Goal: Information Seeking & Learning: Learn about a topic

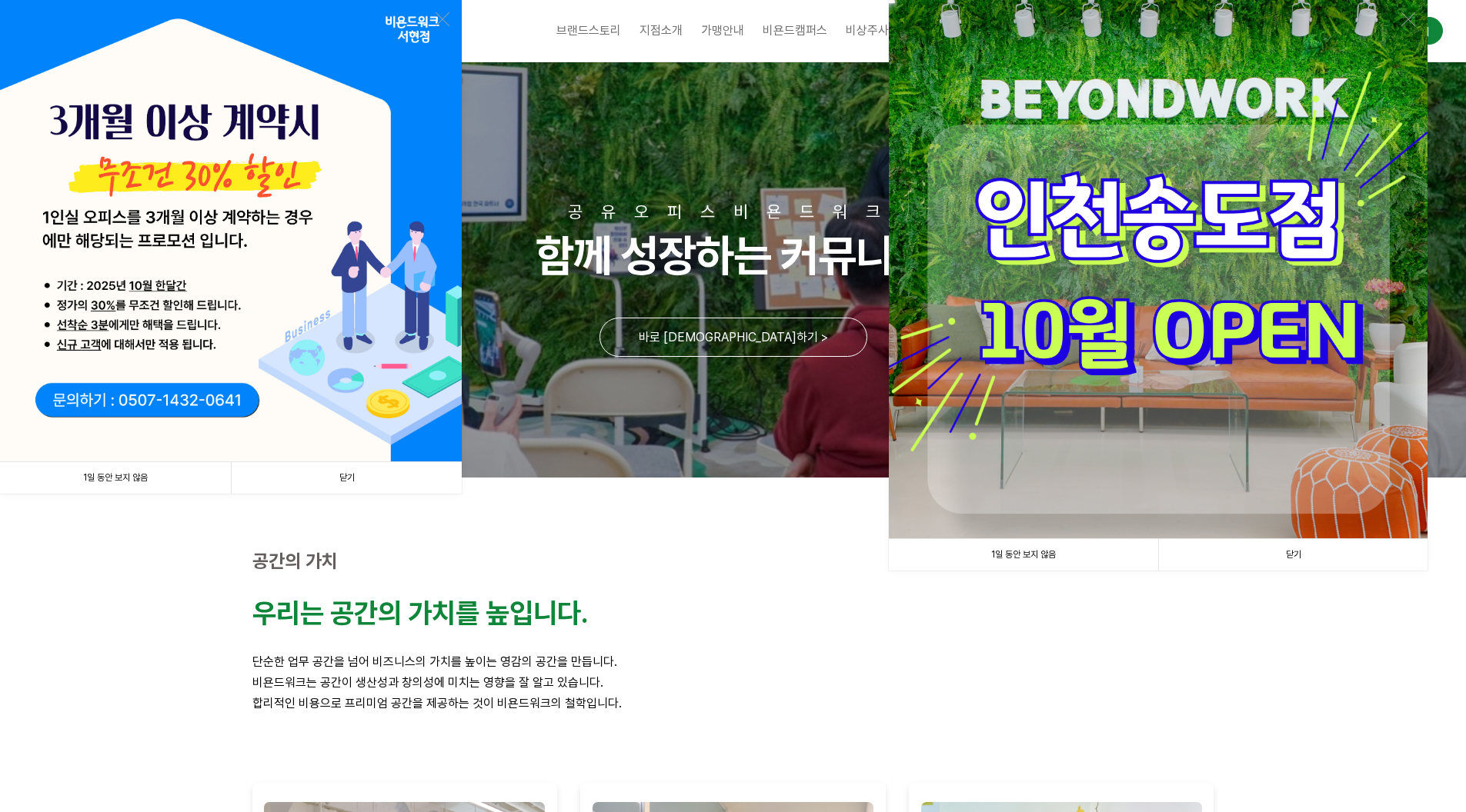
click at [154, 470] on link "1일 동안 보지 않음" at bounding box center [115, 478] width 230 height 32
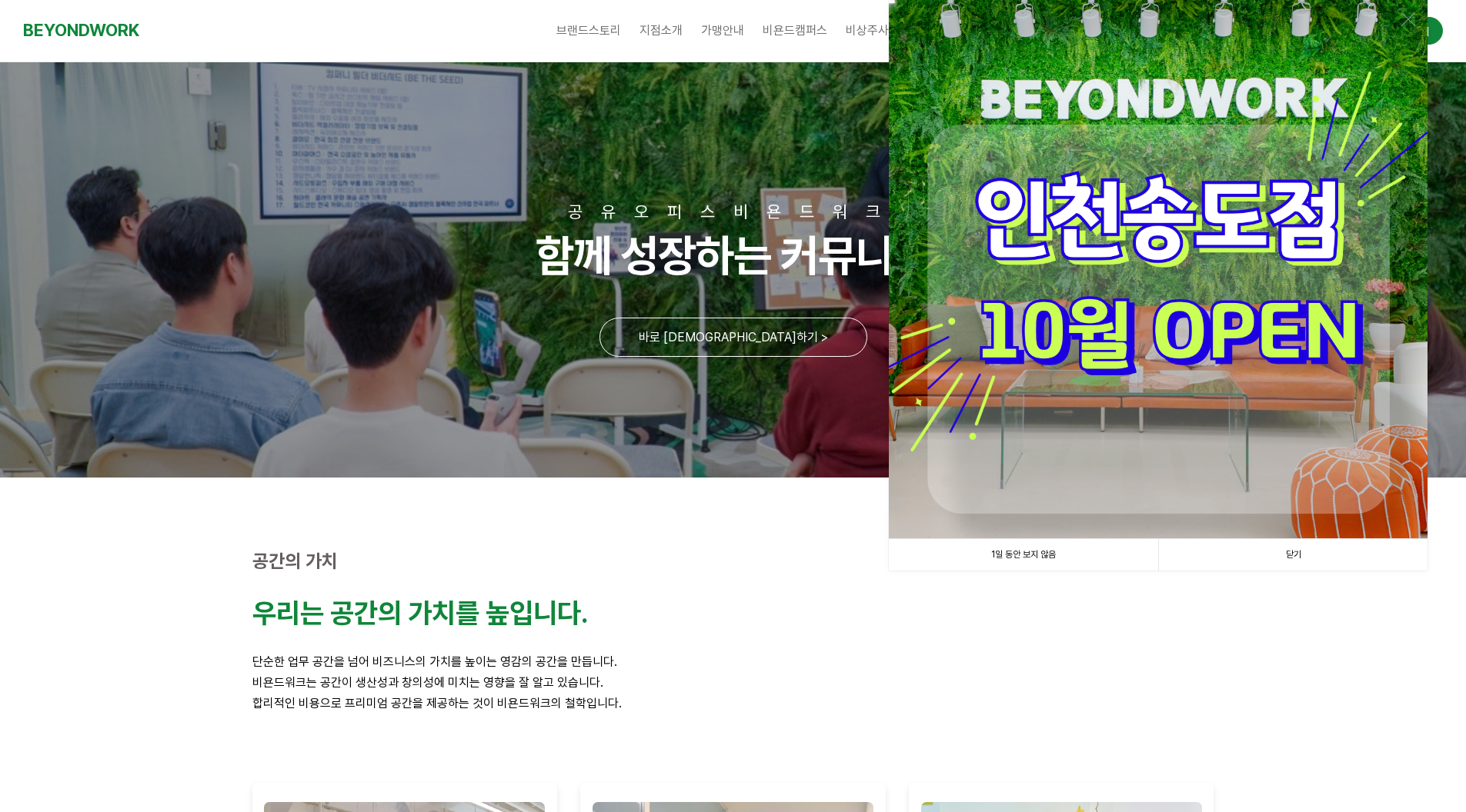
click at [1038, 562] on link "1일 동안 보지 않음" at bounding box center [1023, 554] width 270 height 32
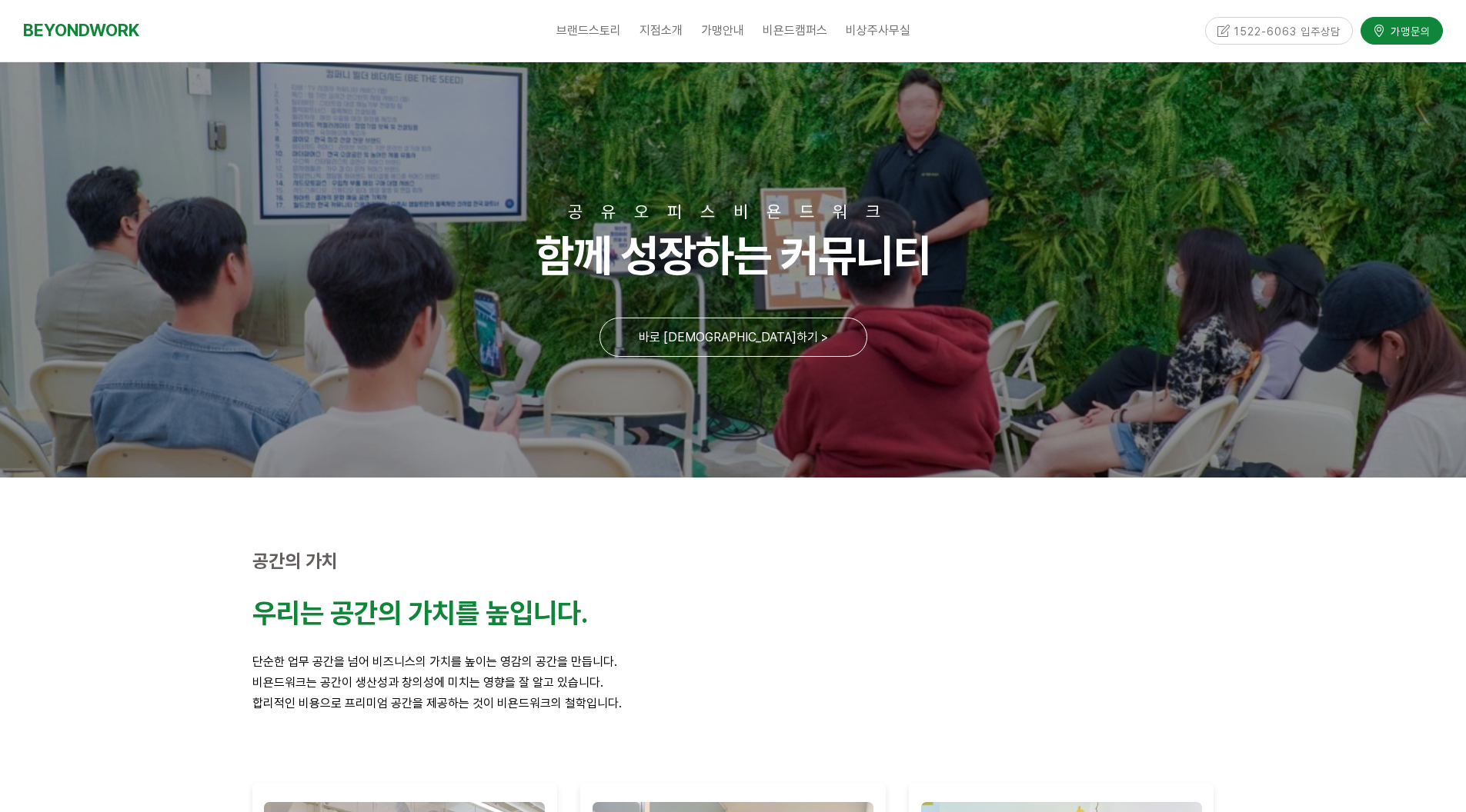
click at [405, 632] on p at bounding box center [733, 640] width 962 height 20
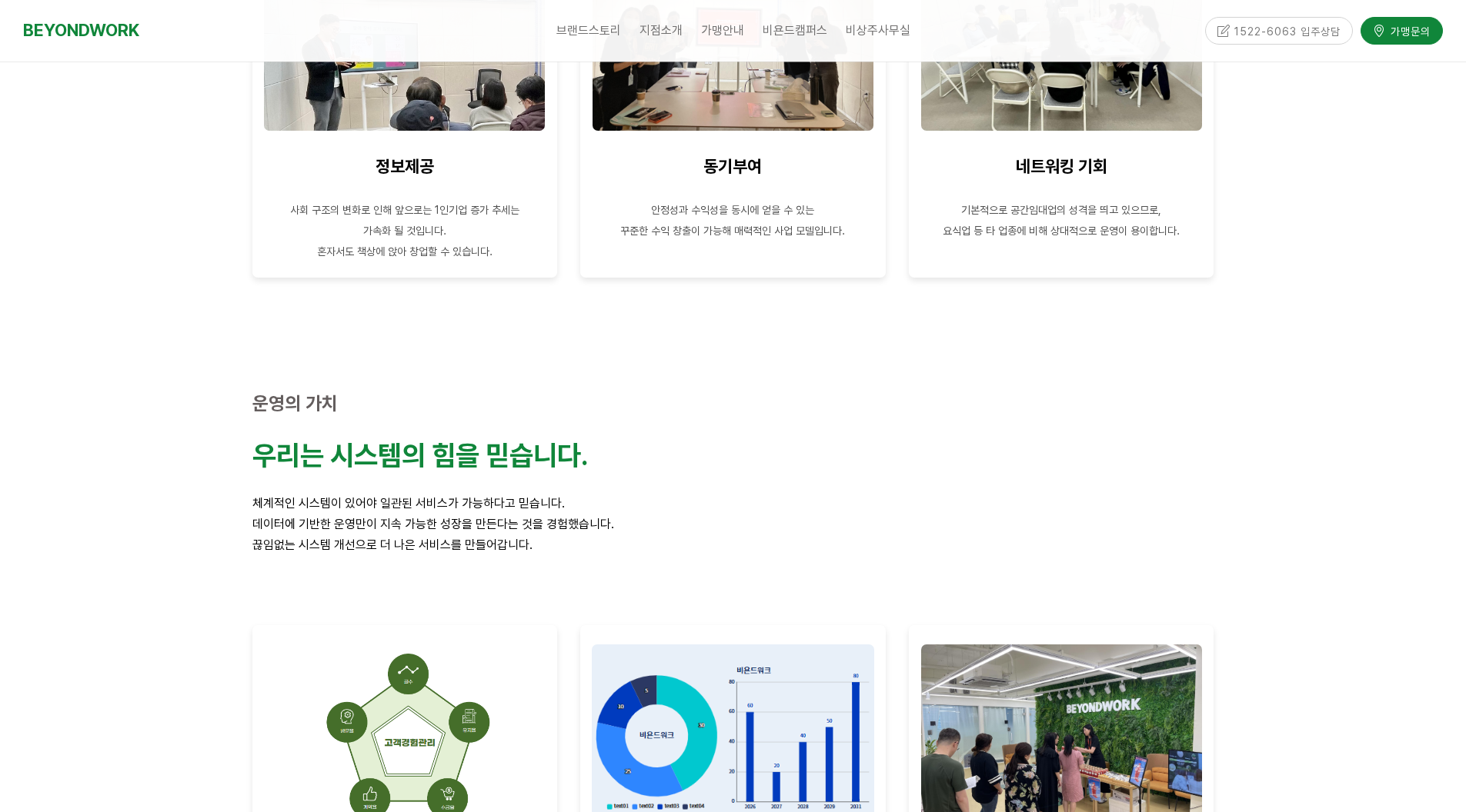
scroll to position [2154, 0]
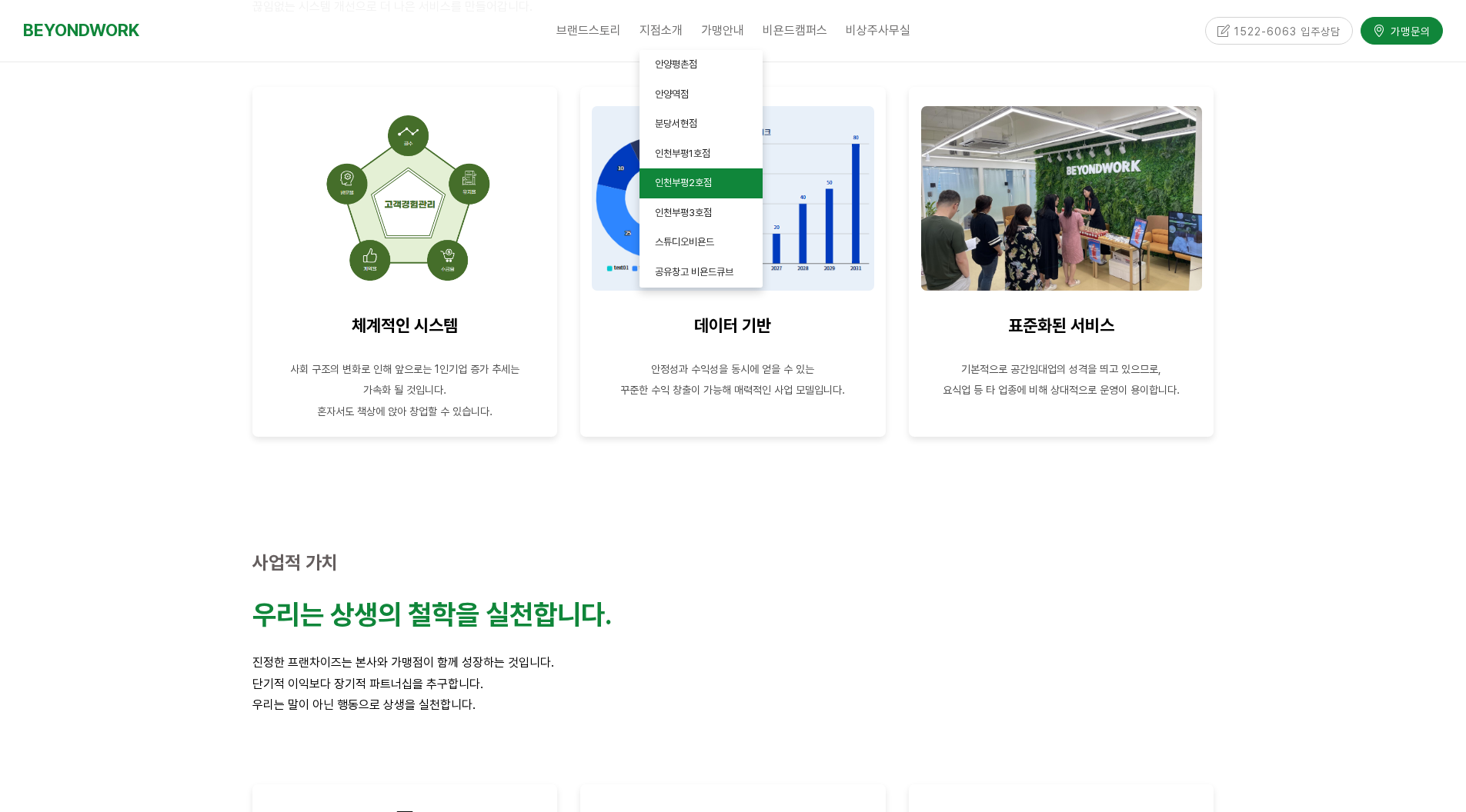
click at [693, 185] on span "인천부평2호점" at bounding box center [683, 183] width 57 height 12
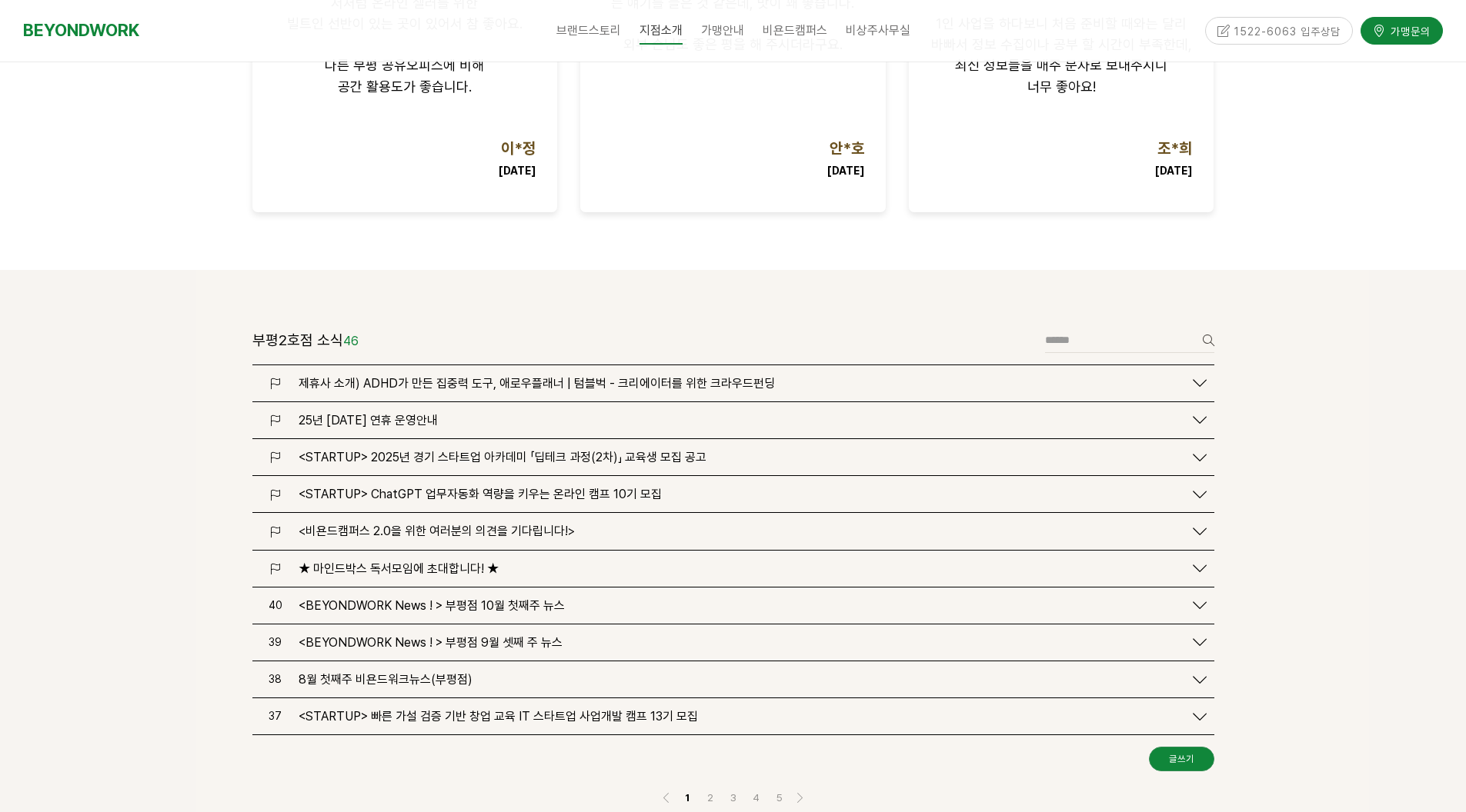
scroll to position [1231, 0]
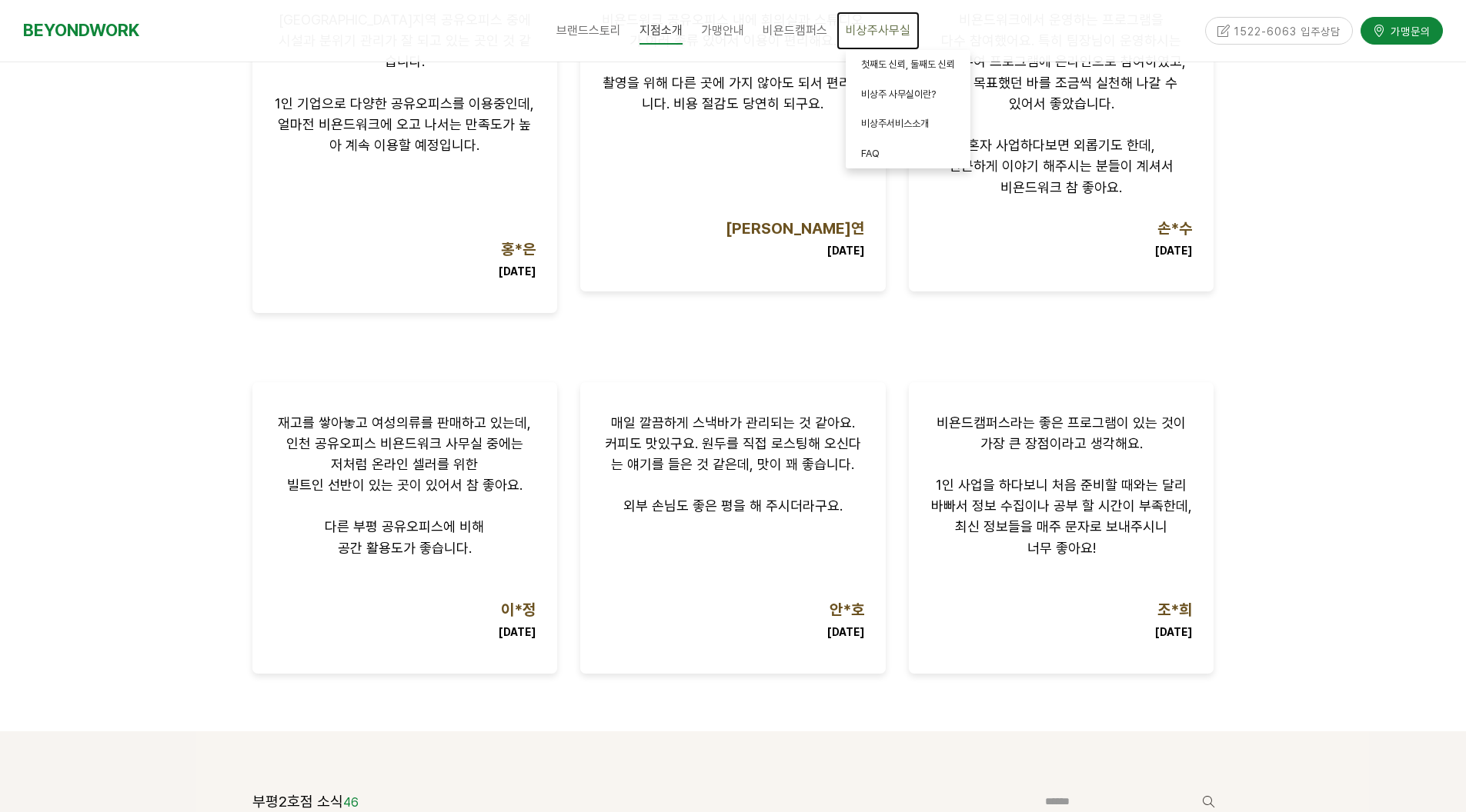
click at [886, 32] on span "비상주사무실" at bounding box center [878, 30] width 65 height 14
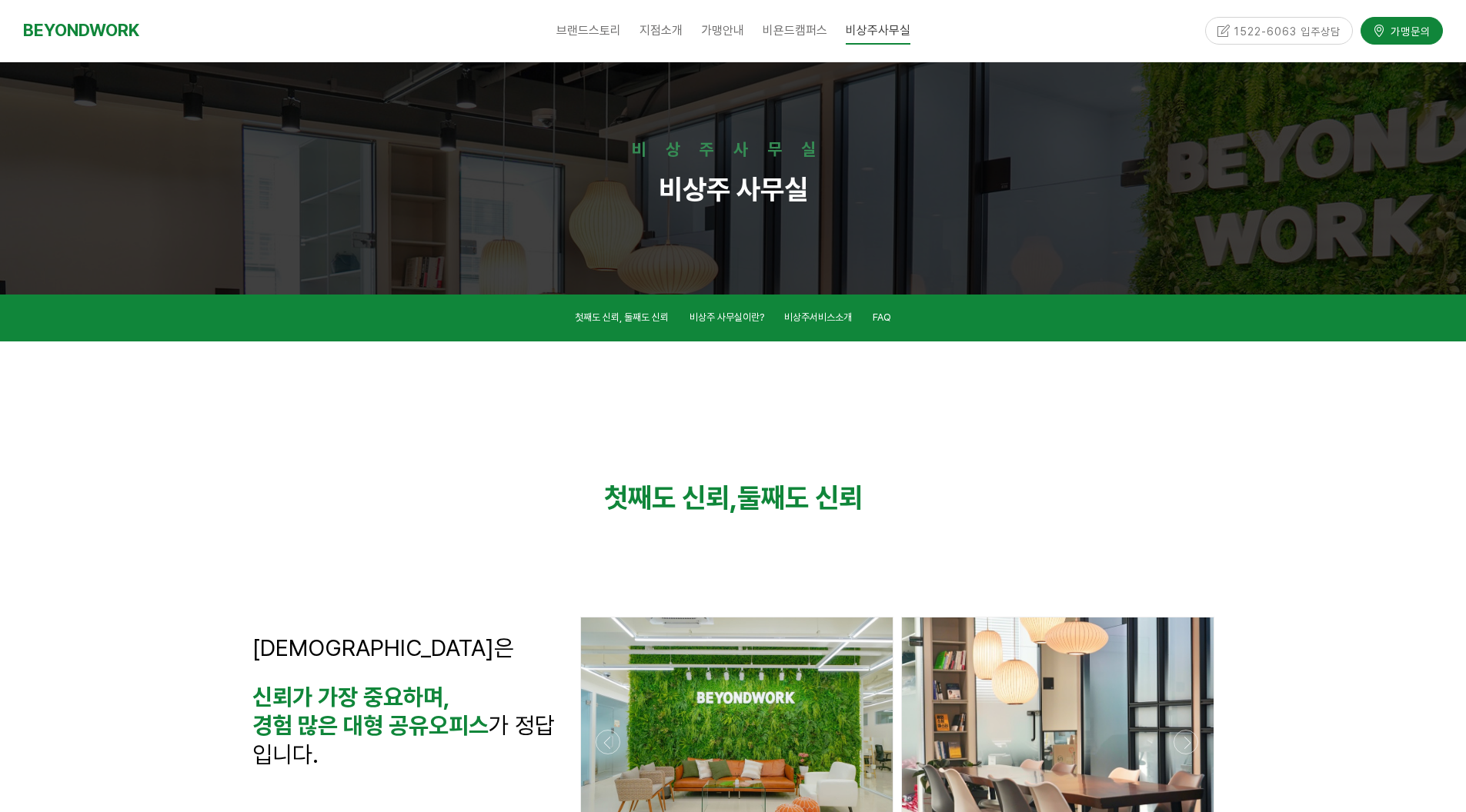
scroll to position [538, 0]
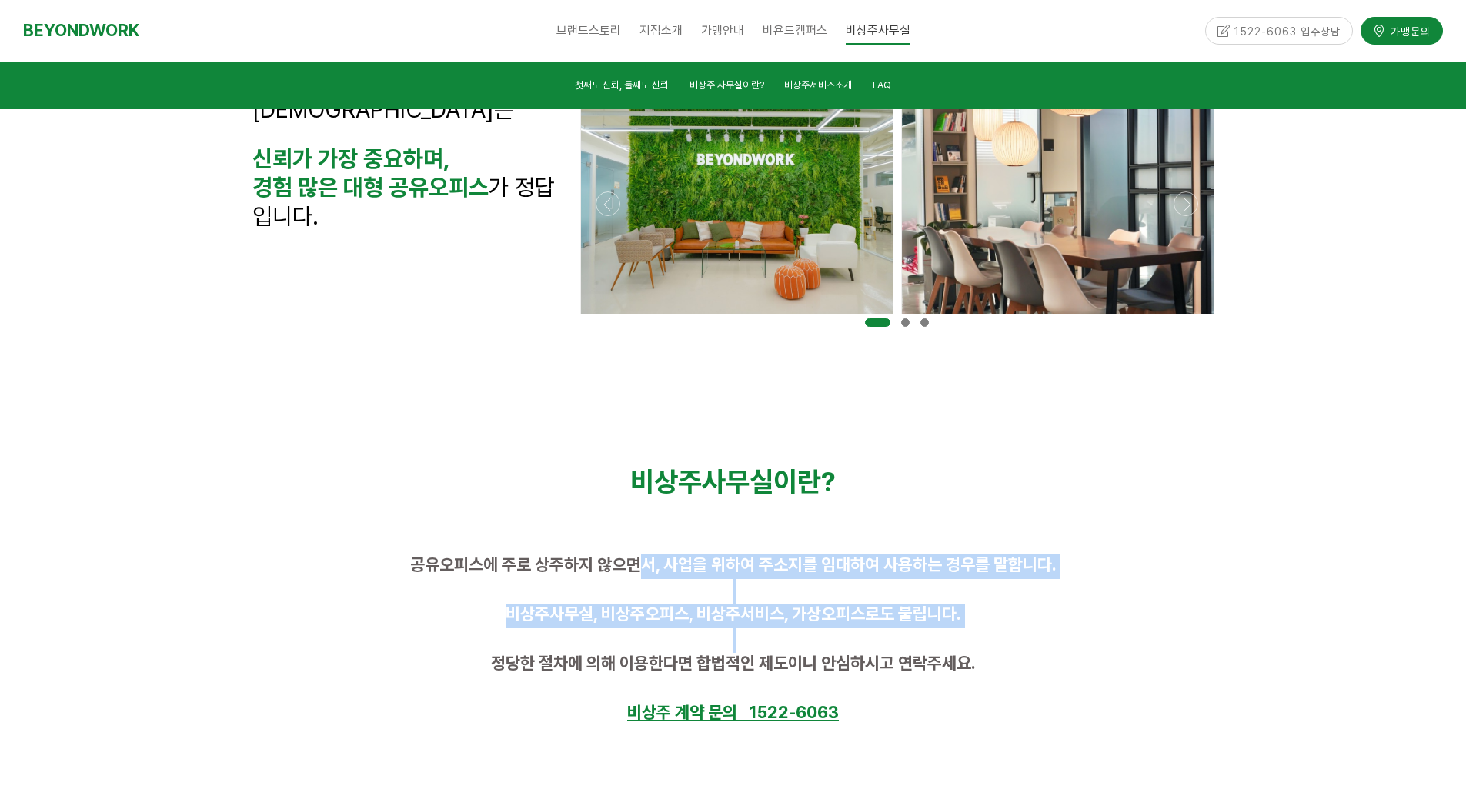
drag, startPoint x: 645, startPoint y: 566, endPoint x: 748, endPoint y: 643, distance: 128.6
click at [748, 643] on div "공유오피스에 주로 상주하지 않으면서, 사업을 위하여 주소지를 임대하여 사용하는 경우를 말합니다. 비상주사무실, 비상주오피스, 비상주서비스, 가…" at bounding box center [733, 641] width 962 height 172
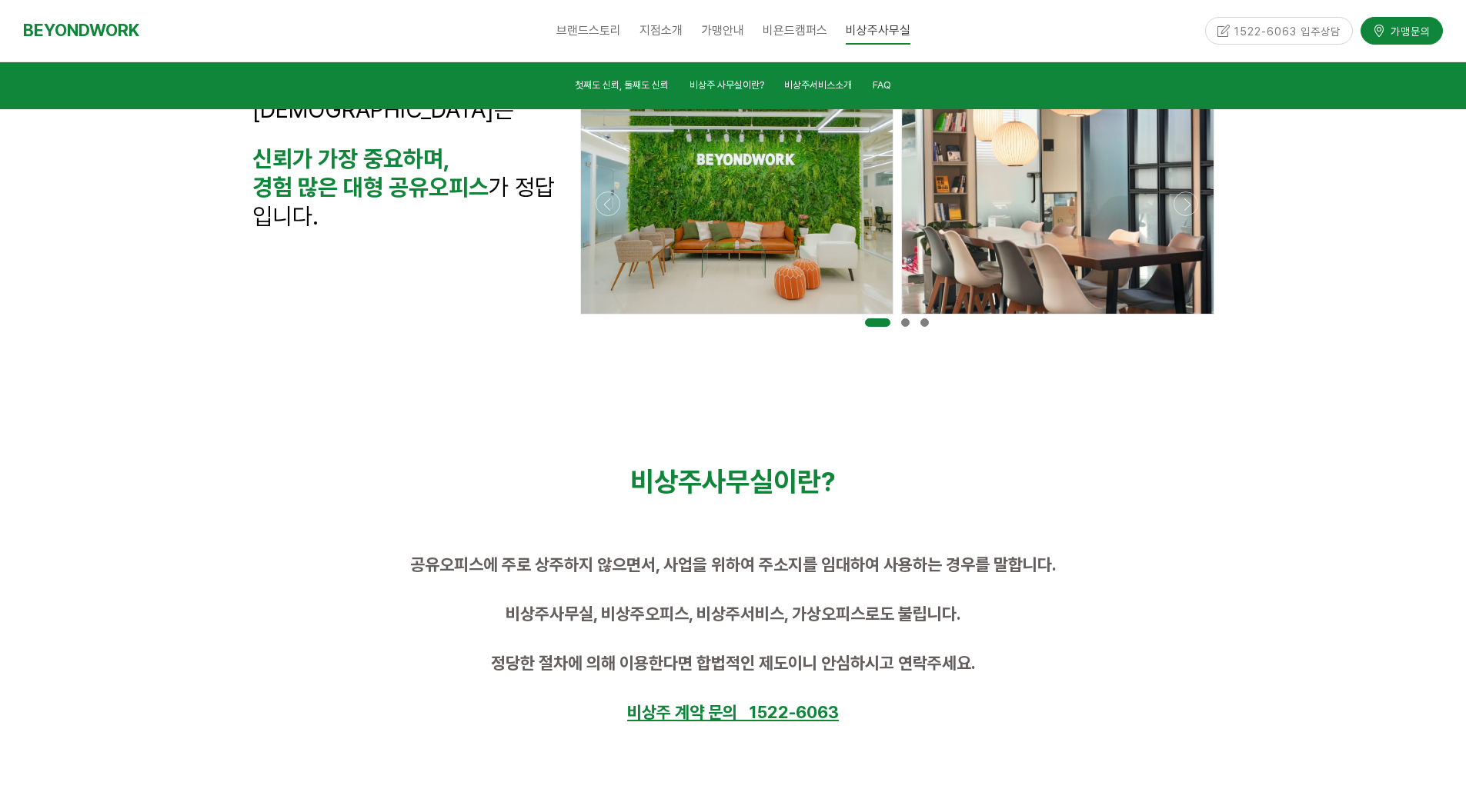
click at [744, 658] on span "정당한 절차에 의해 이용한다면 합법적인 제도이니 안심하시고 연락주세요." at bounding box center [733, 663] width 485 height 20
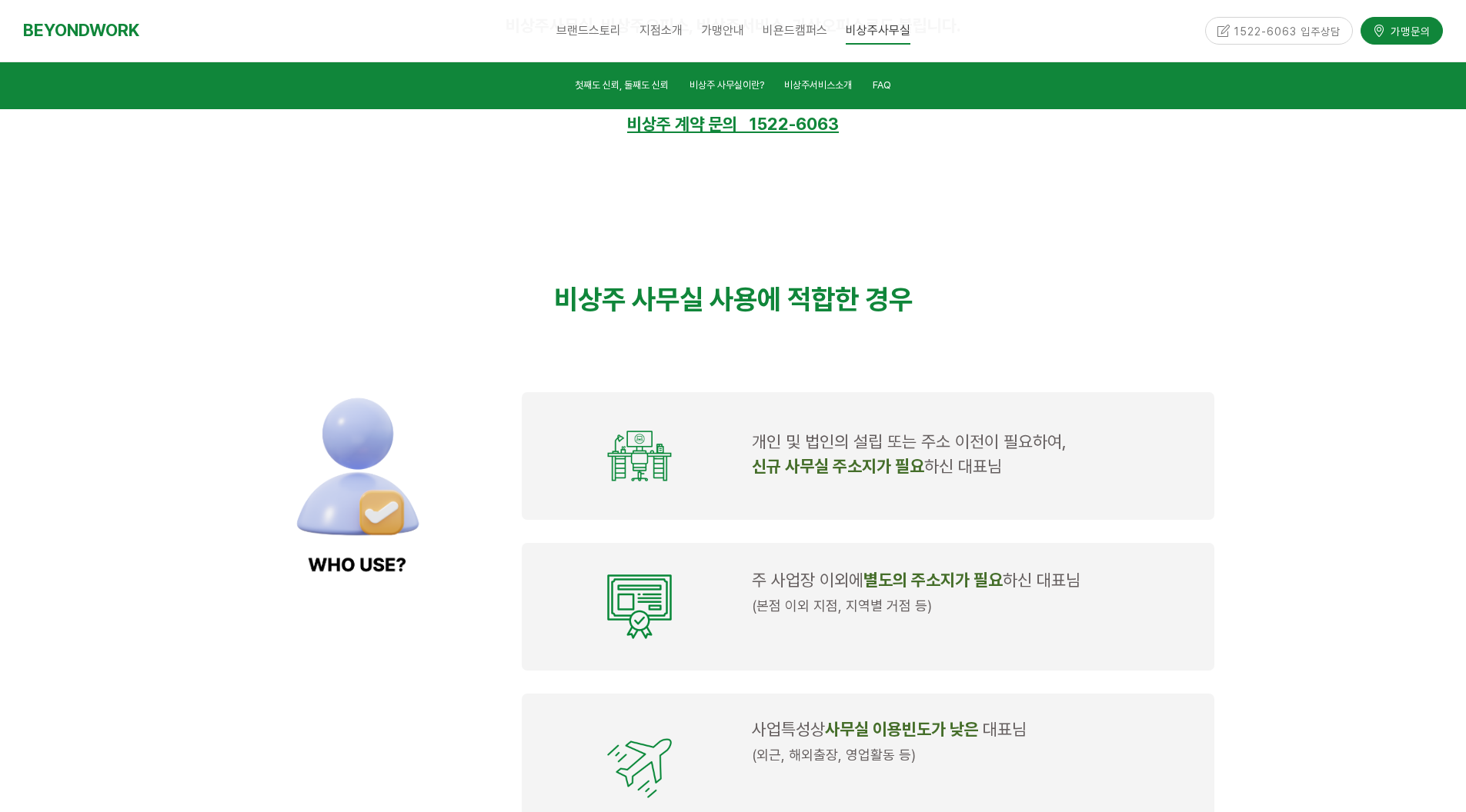
scroll to position [1153, 0]
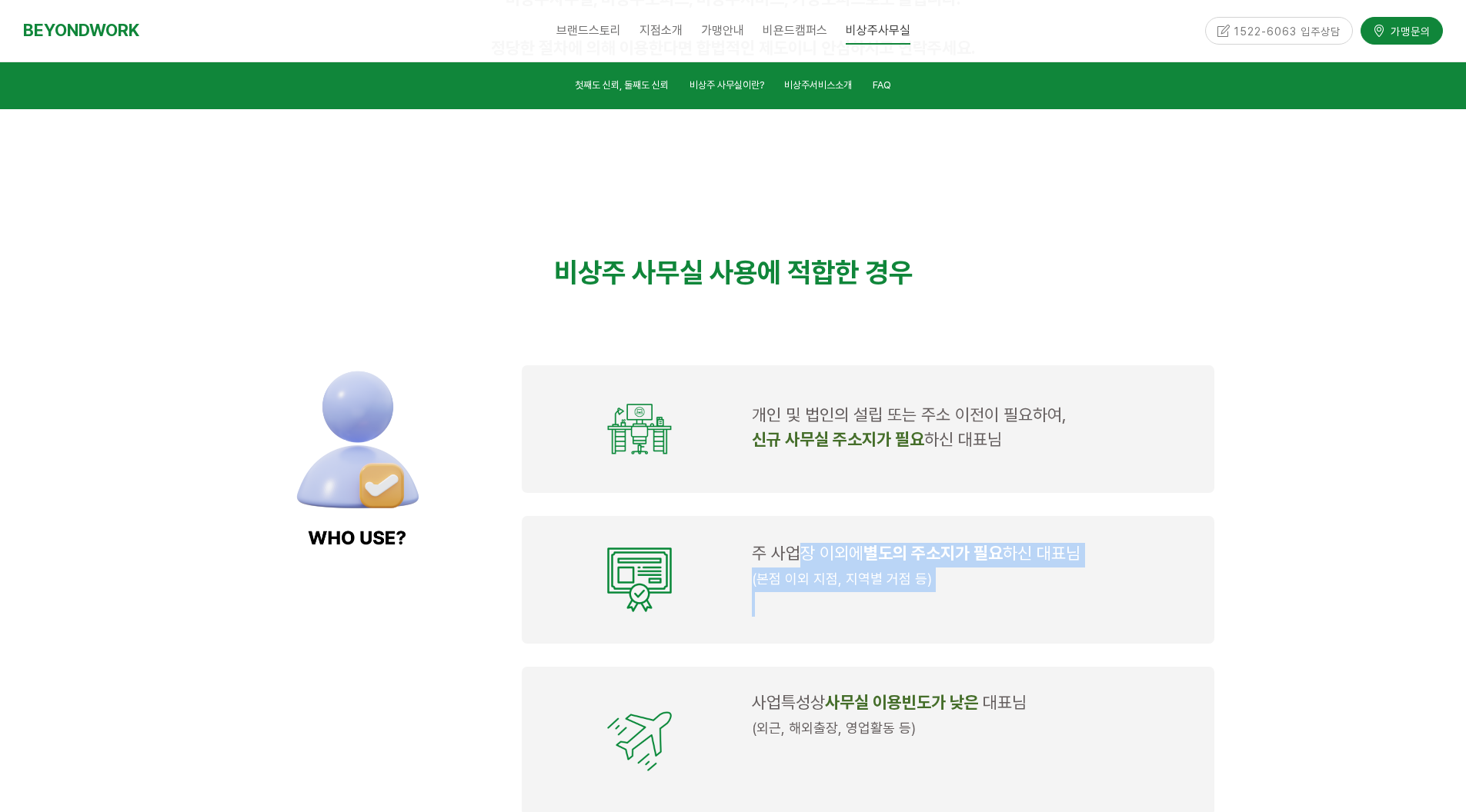
drag, startPoint x: 800, startPoint y: 560, endPoint x: 825, endPoint y: 605, distance: 51.5
click at [825, 605] on td "주 사업장 이외에 별도의 주소지가 필요 하신 대표님 (본점 이외 지점, 지역별 거점 등)" at bounding box center [974, 580] width 457 height 90
click at [825, 605] on p at bounding box center [974, 604] width 445 height 25
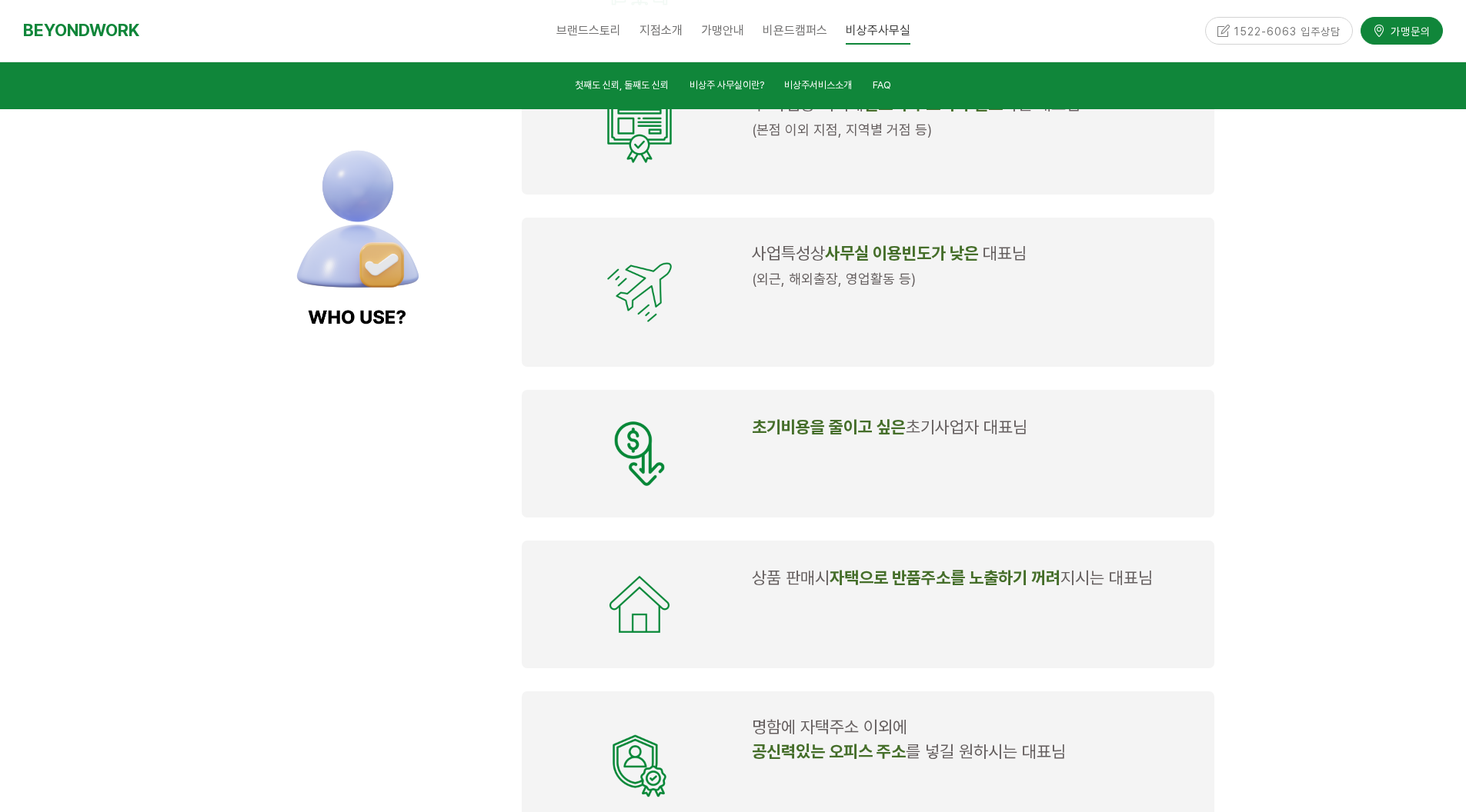
scroll to position [1846, 0]
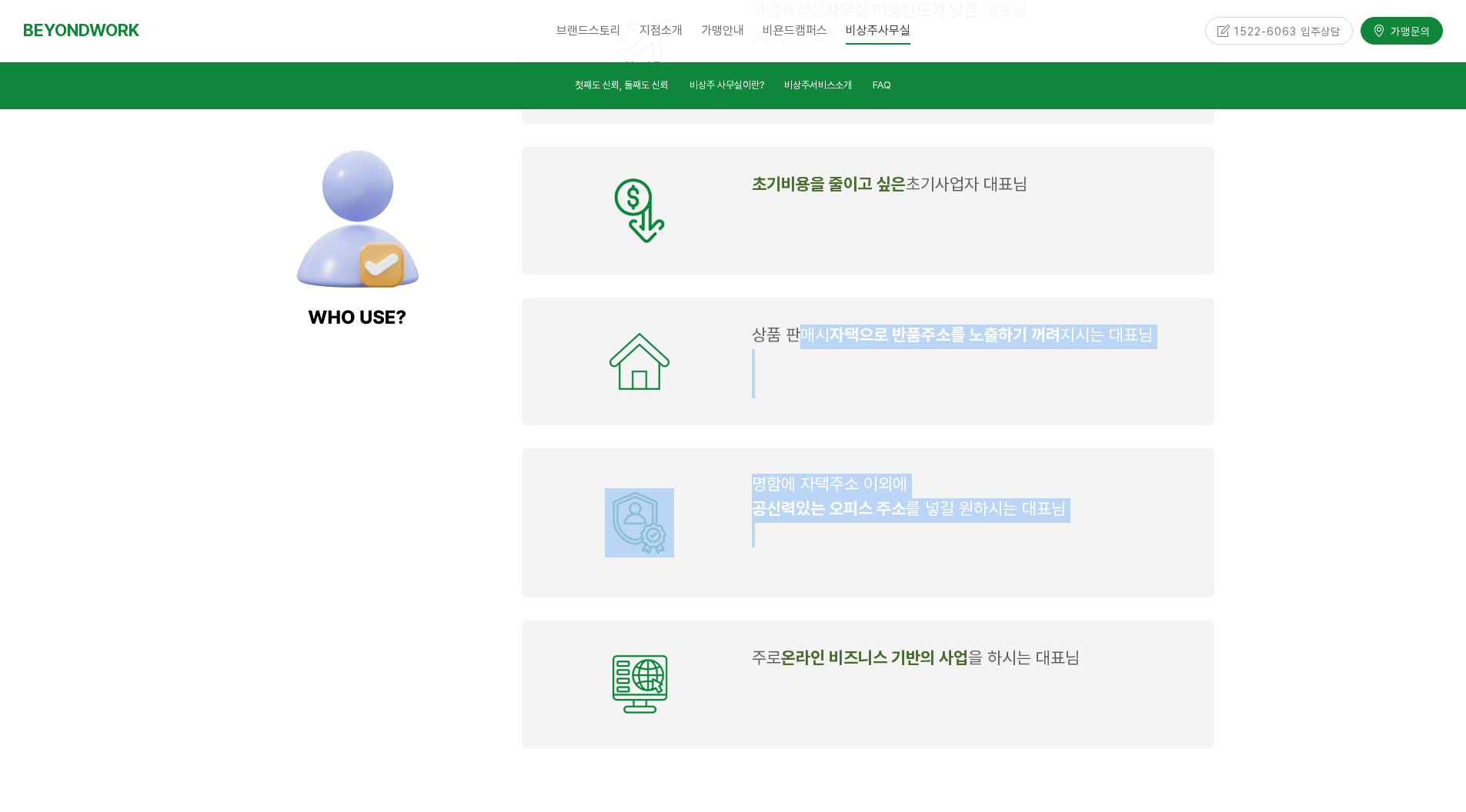
drag, startPoint x: 797, startPoint y: 344, endPoint x: 1108, endPoint y: 525, distance: 359.8
click at [1108, 525] on div "개인 및 법인의 설립 또는 주소 이전이 필요하여, 신규 사무실 주소지가 필요 하신 대표님 주 사업장 이외에 별도의 주소지가 필요 하신 대표님 …" at bounding box center [868, 211] width 716 height 1099
click at [1108, 525] on p at bounding box center [974, 535] width 445 height 25
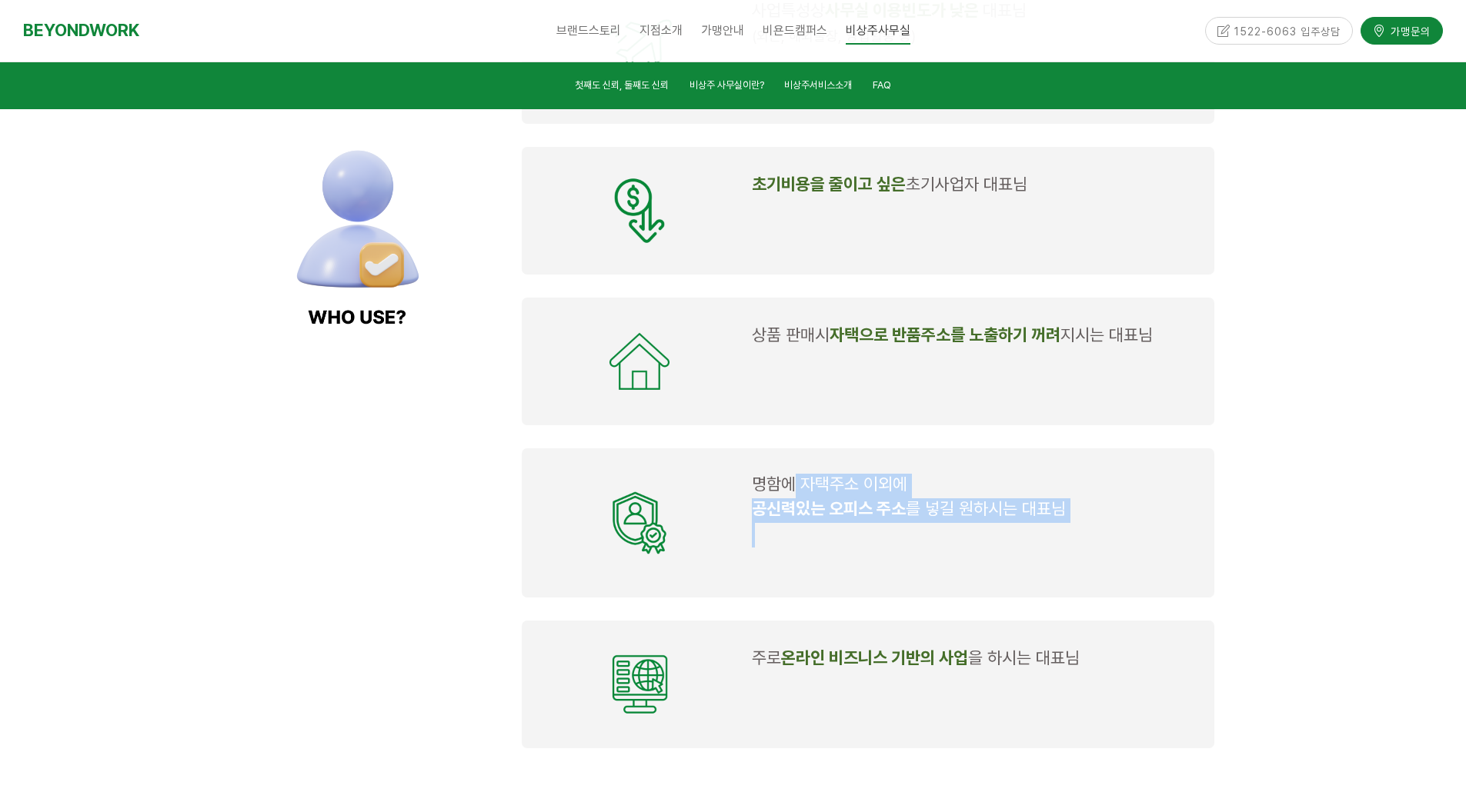
drag, startPoint x: 1083, startPoint y: 530, endPoint x: 792, endPoint y: 496, distance: 293.0
click at [792, 496] on td "명함에 자택주소 이외에 공신력있는 오피스 주소 를 넣길 원하시는 대표님" at bounding box center [974, 523] width 457 height 111
click at [865, 495] on p "명함에 자택주소 이외에" at bounding box center [974, 485] width 445 height 25
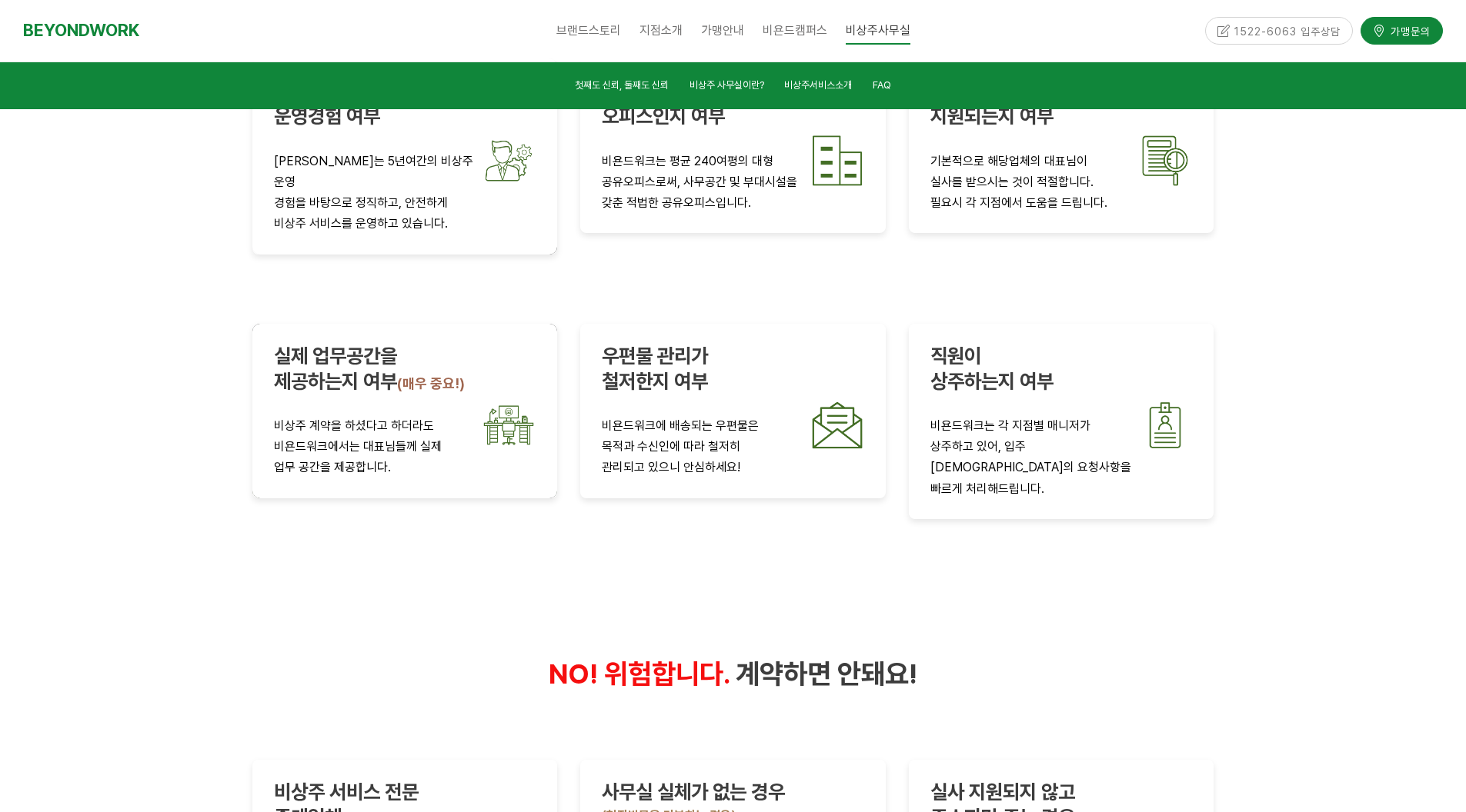
scroll to position [2769, 0]
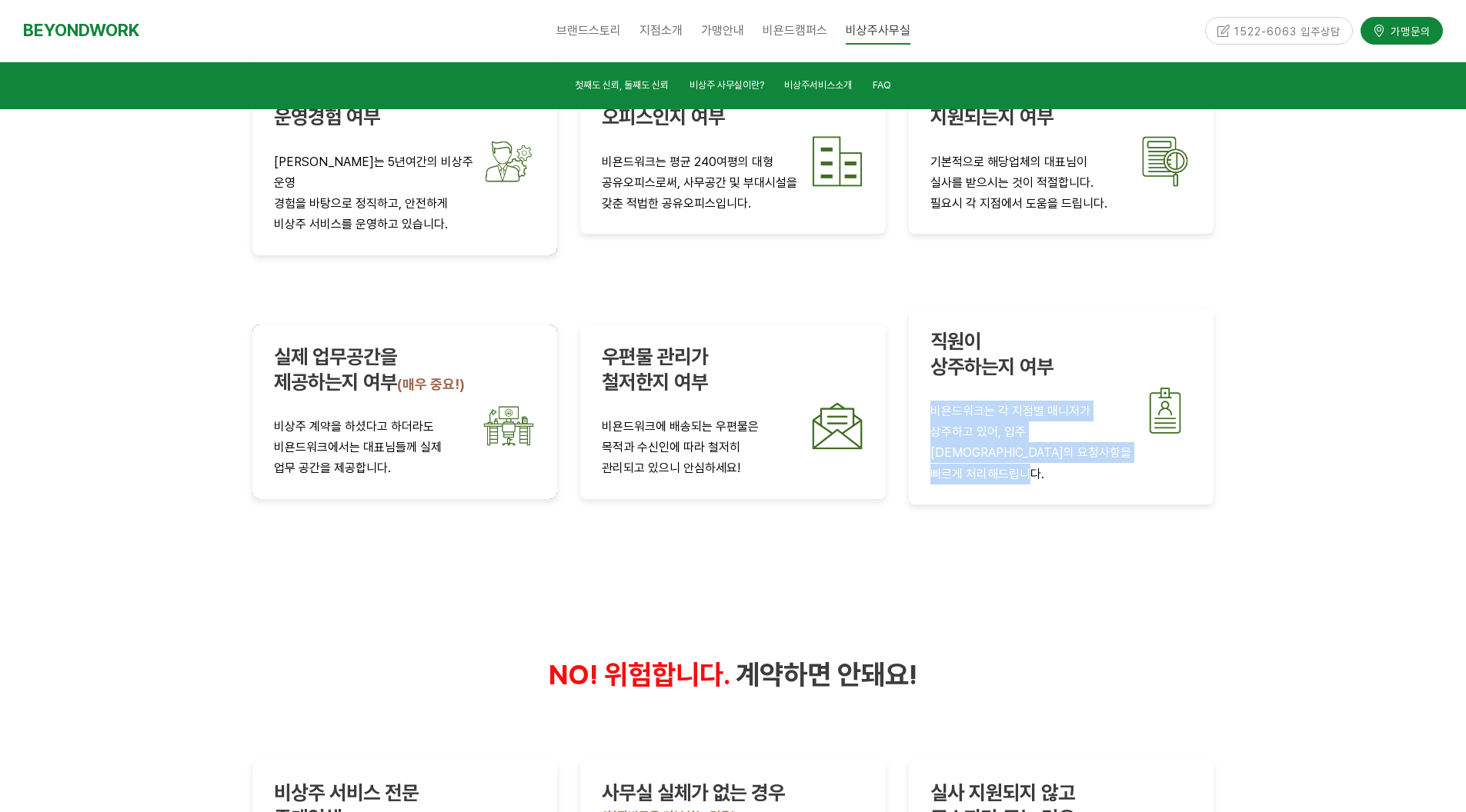
drag, startPoint x: 1033, startPoint y: 429, endPoint x: 928, endPoint y: 397, distance: 109.8
click at [928, 397] on div "직원이 상주하는지 여부 비욘드워크는 각 지점별 매니저가 상주하고 있어, 입주 대표님의 요청사항을 빠르게 처리해드립니다." at bounding box center [1062, 406] width 305 height 195
click at [1044, 421] on p "상주하고 있어, 입주 대표님의 요청사항을" at bounding box center [1061, 442] width 262 height 42
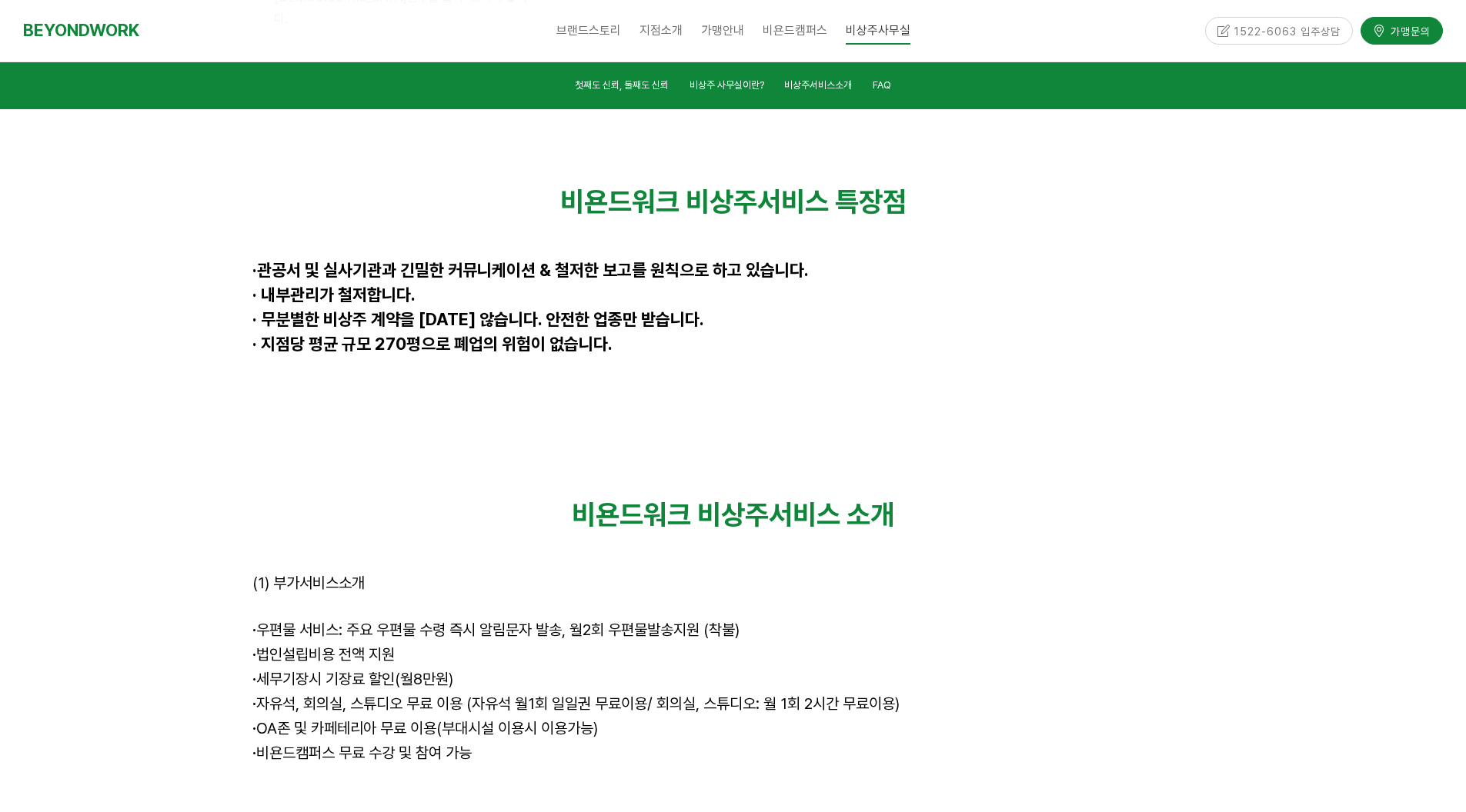
scroll to position [4153, 0]
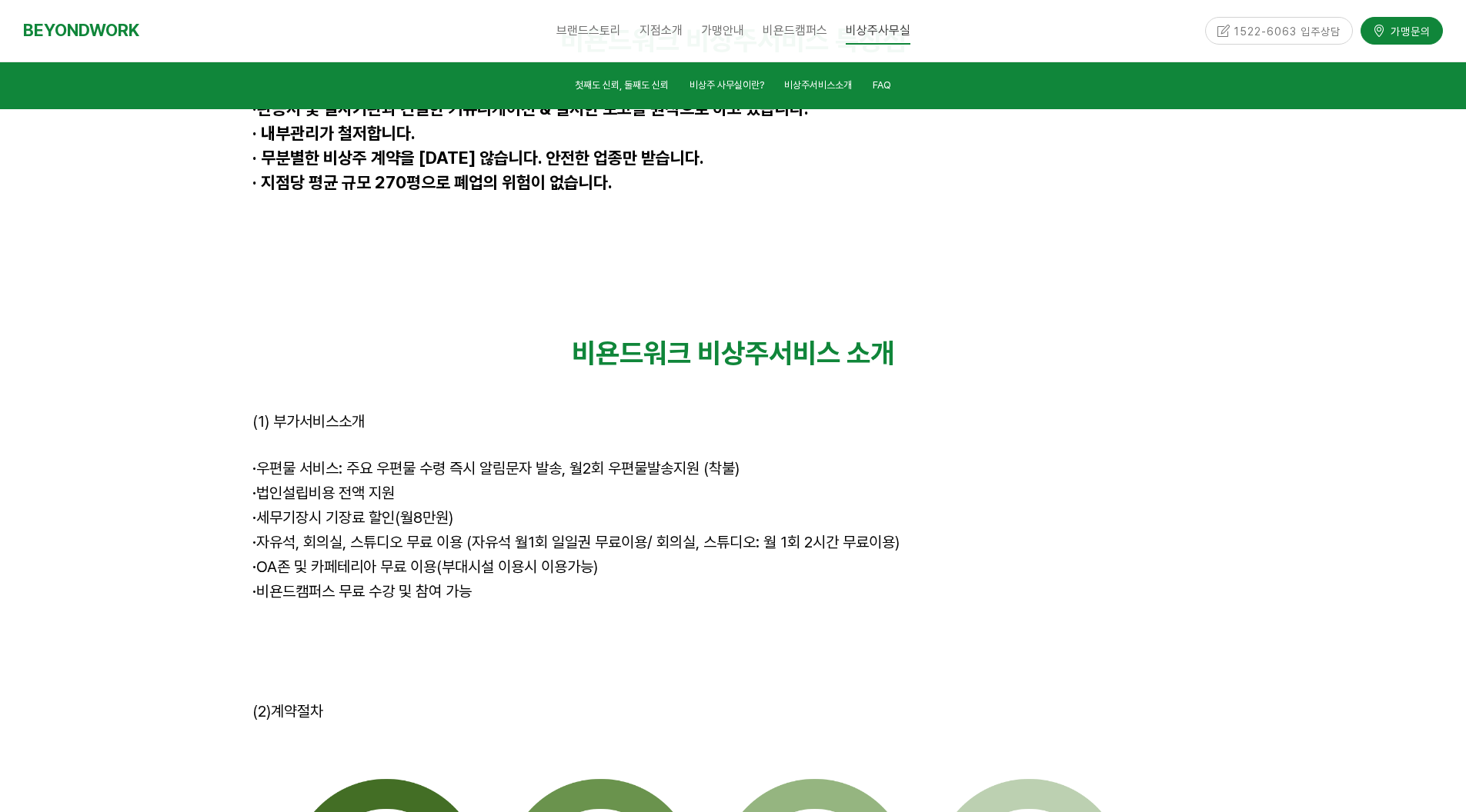
drag, startPoint x: 263, startPoint y: 368, endPoint x: 629, endPoint y: 490, distance: 385.8
click at [629, 490] on div "비욘드워크 비상주서비스 소개 (1) 부가서비스소개 · 우편물 서비스: 주요 우편물 수령 즉시 알림문자 발송, 월2회 우편물발송지원 (착불) ·…" at bounding box center [733, 508] width 962 height 342
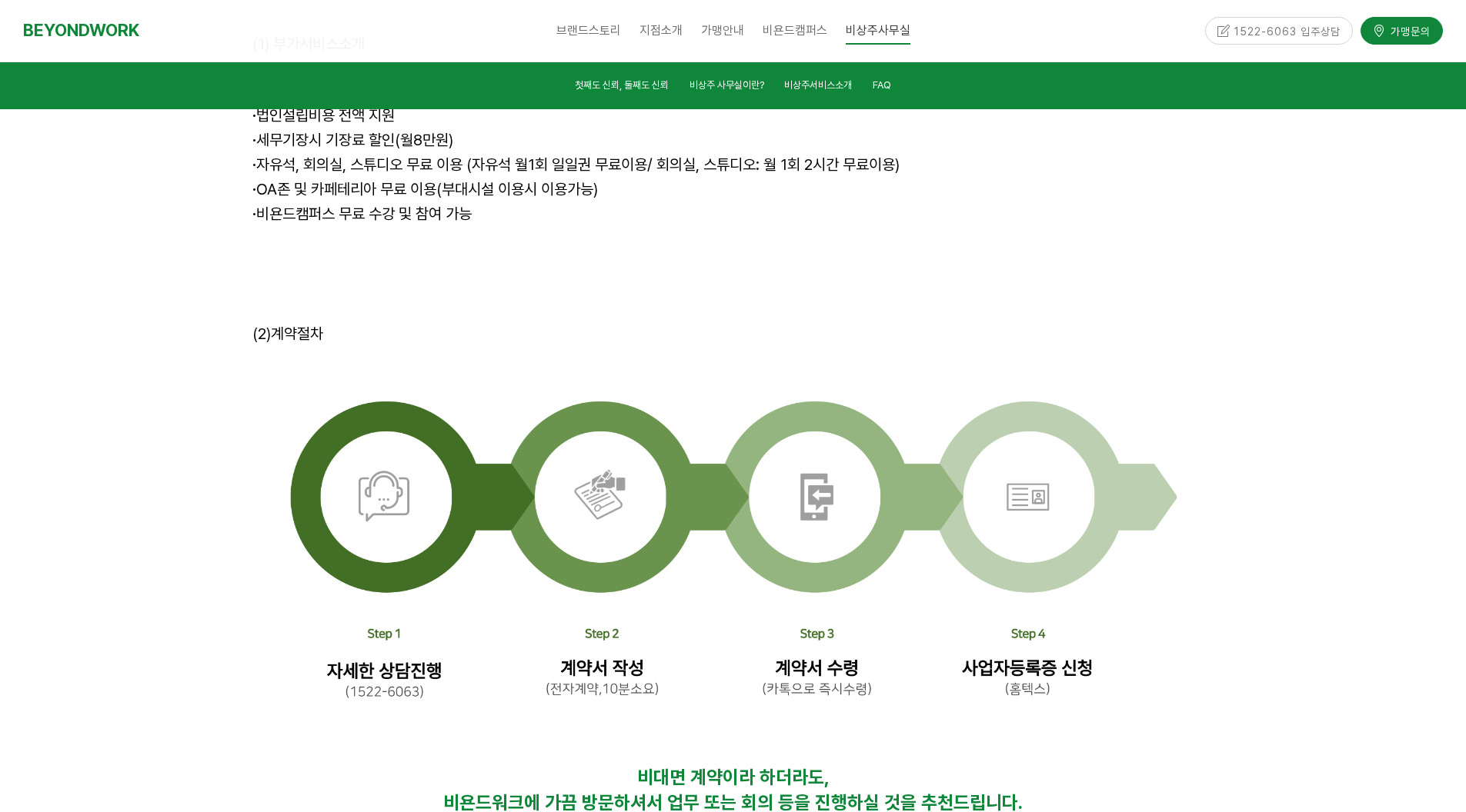
scroll to position [4614, 0]
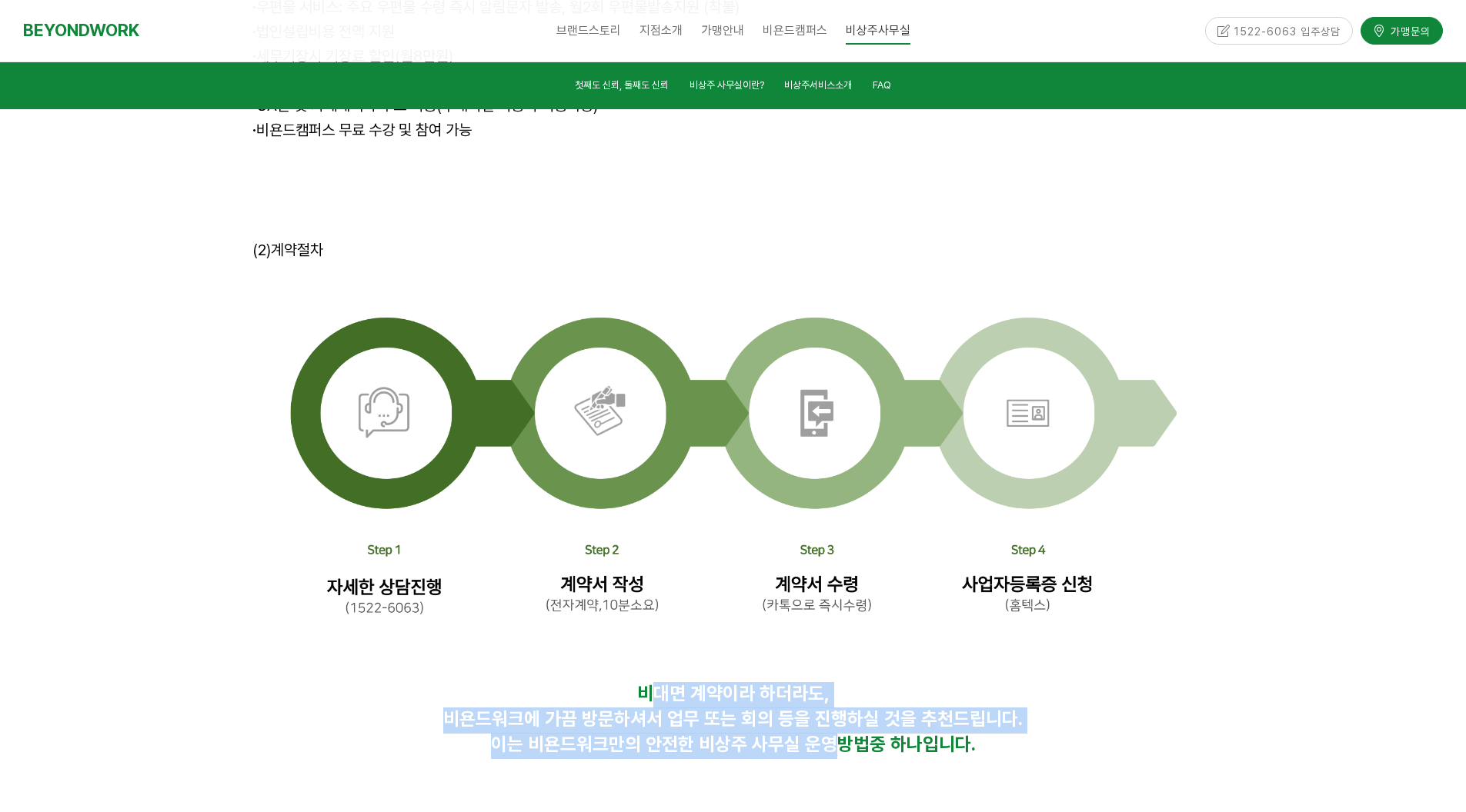
drag, startPoint x: 645, startPoint y: 596, endPoint x: 828, endPoint y: 651, distance: 191.1
click at [828, 683] on div "비대면 계약이라 하더라도, 비욘드워크에 가끔 방문하셔서 업무 또는 회의 등을 진행하실 것을 추천드립니다. 이는 비욘드워크만의 안전한 비상주 사…" at bounding box center [733, 721] width 962 height 76
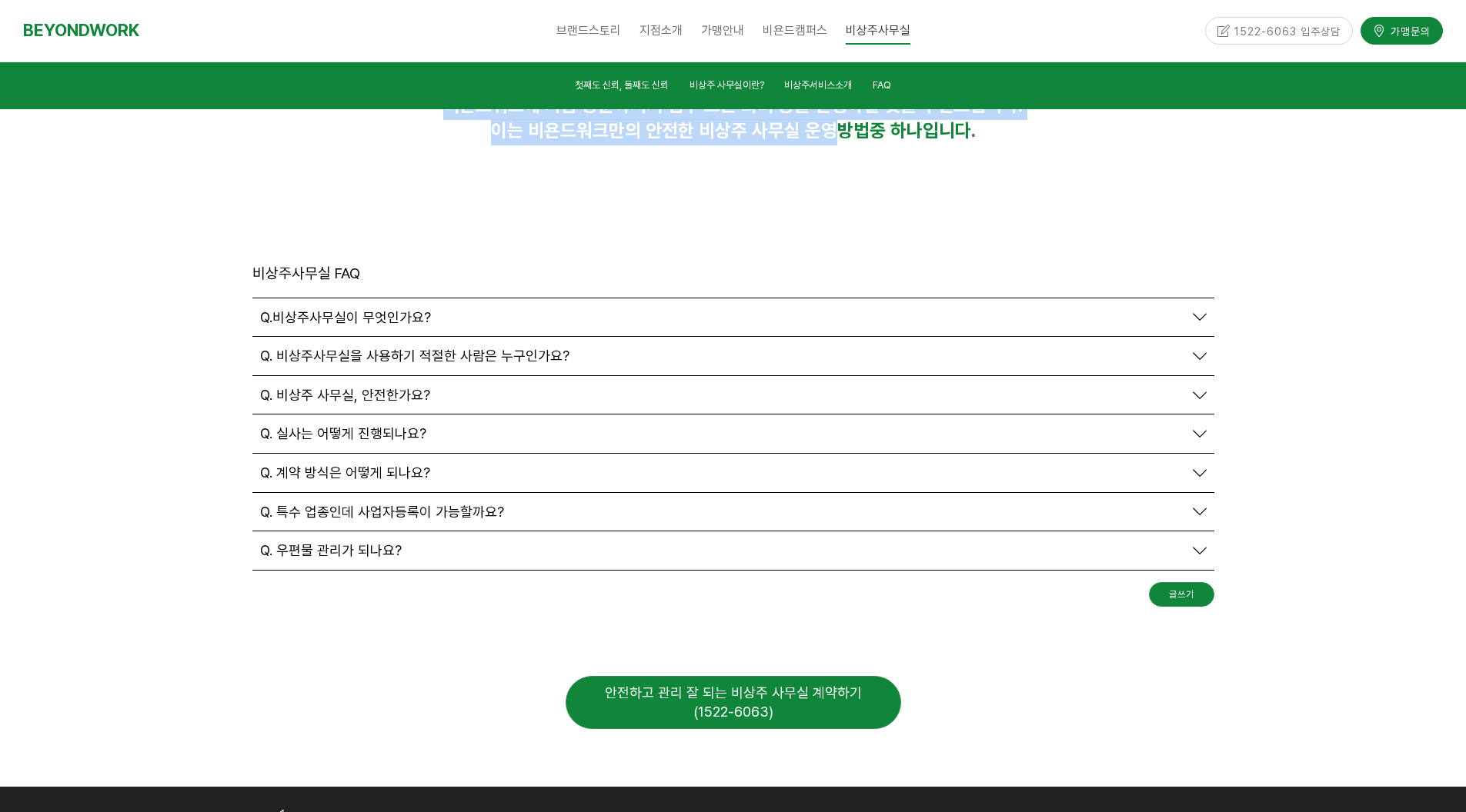
scroll to position [5229, 0]
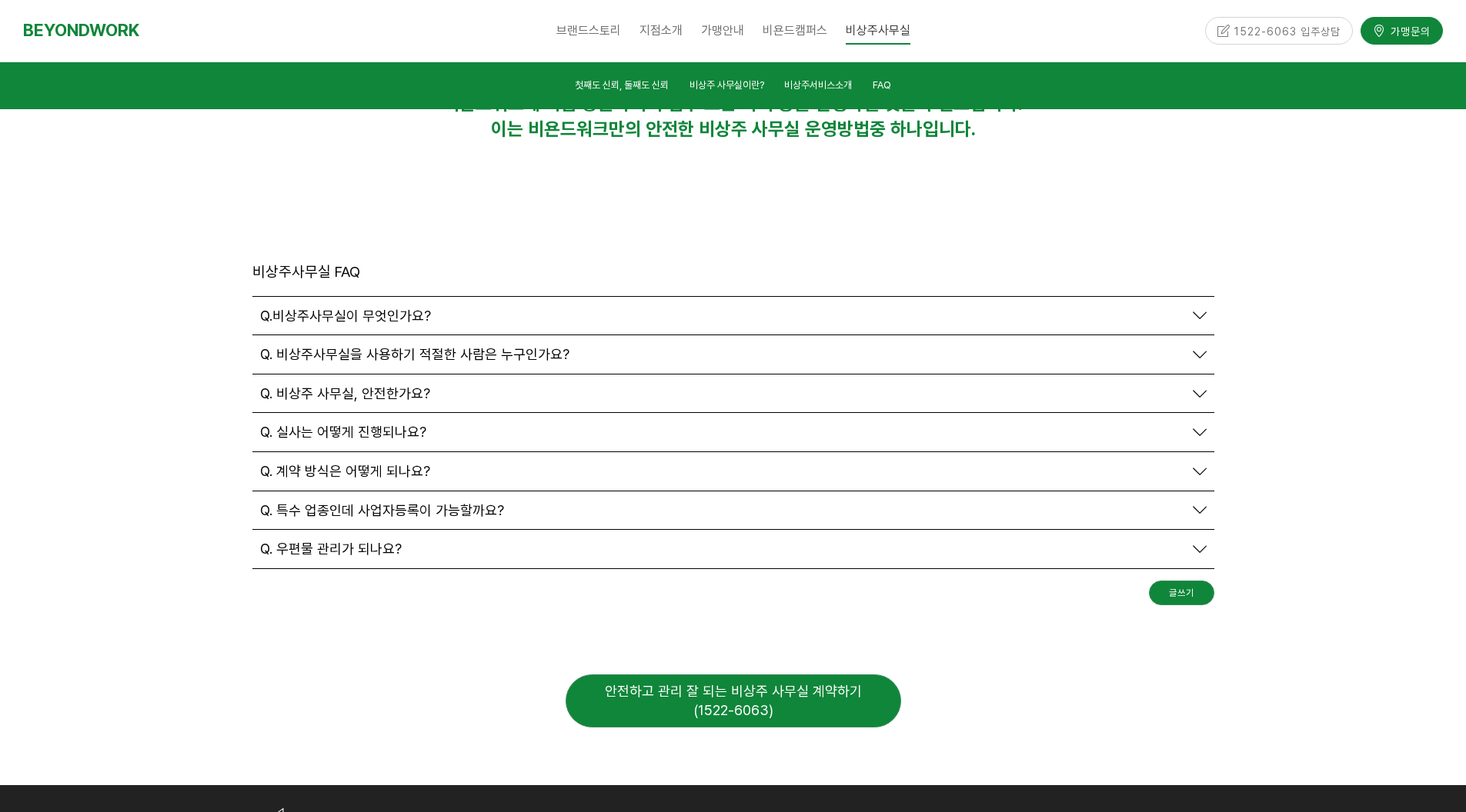
click at [340, 386] on span "Q. 비상주 사무실, 안전한가요?" at bounding box center [345, 394] width 170 height 17
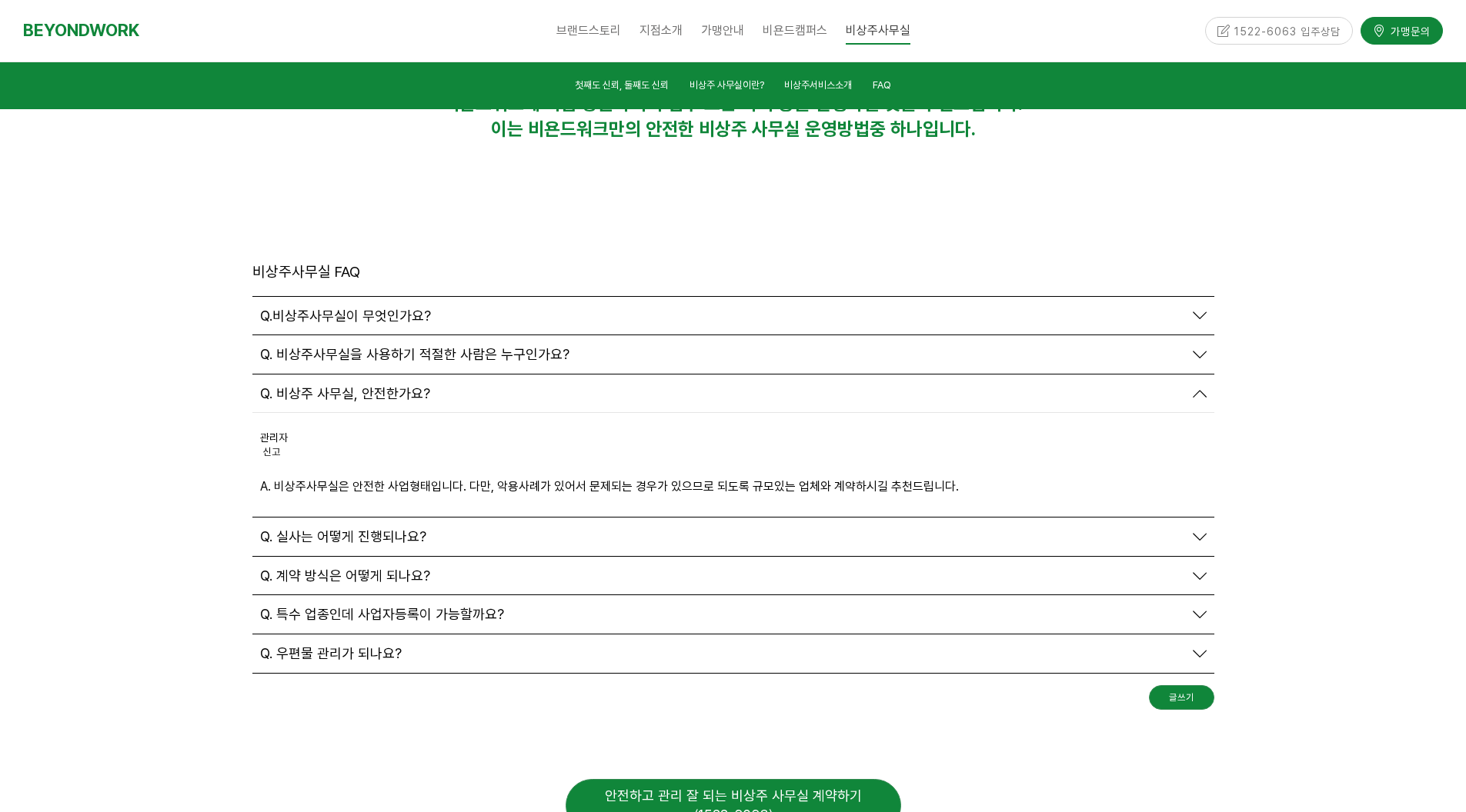
click at [340, 386] on span "Q. 비상주 사무실, 안전한가요?" at bounding box center [345, 394] width 170 height 17
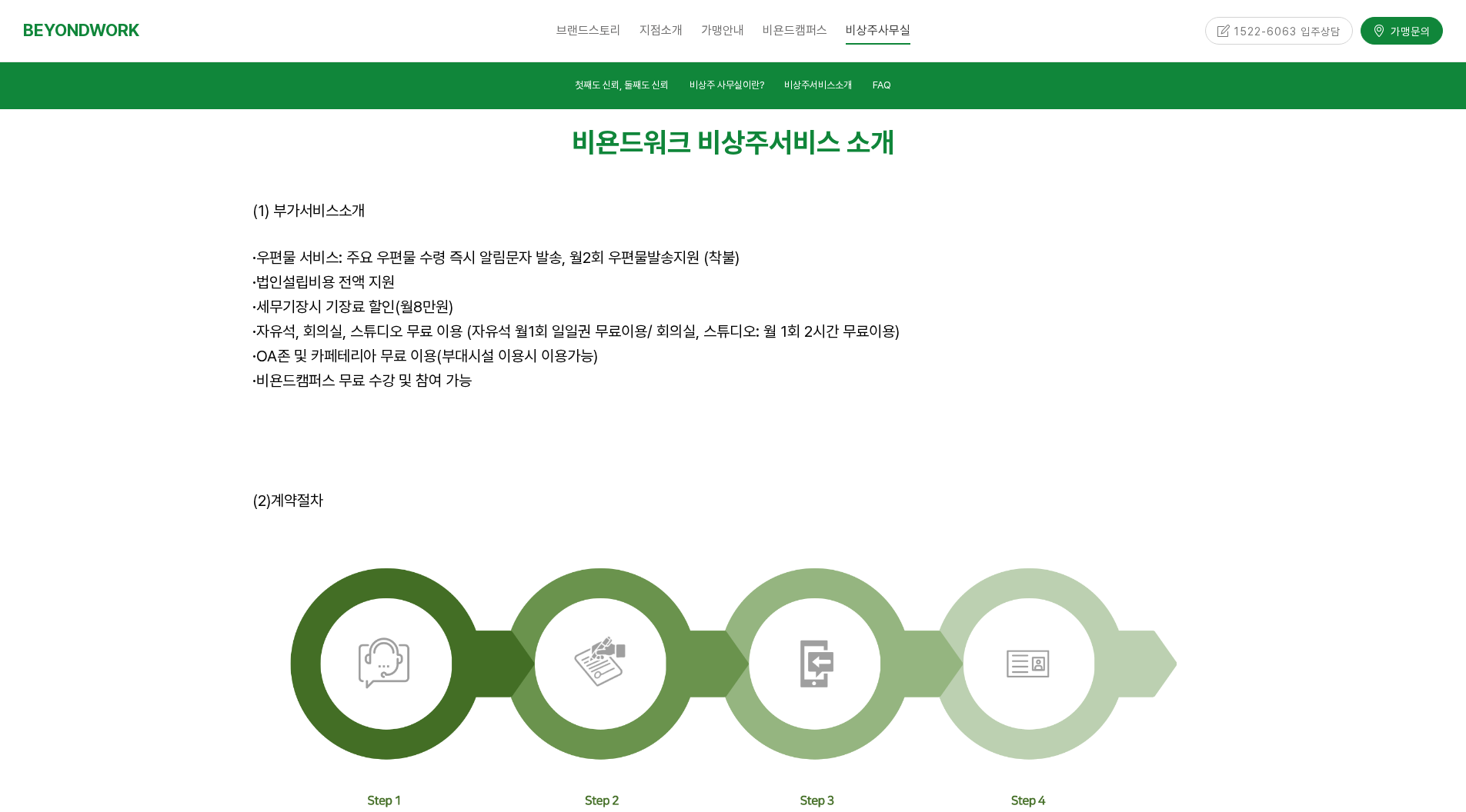
scroll to position [4287, 0]
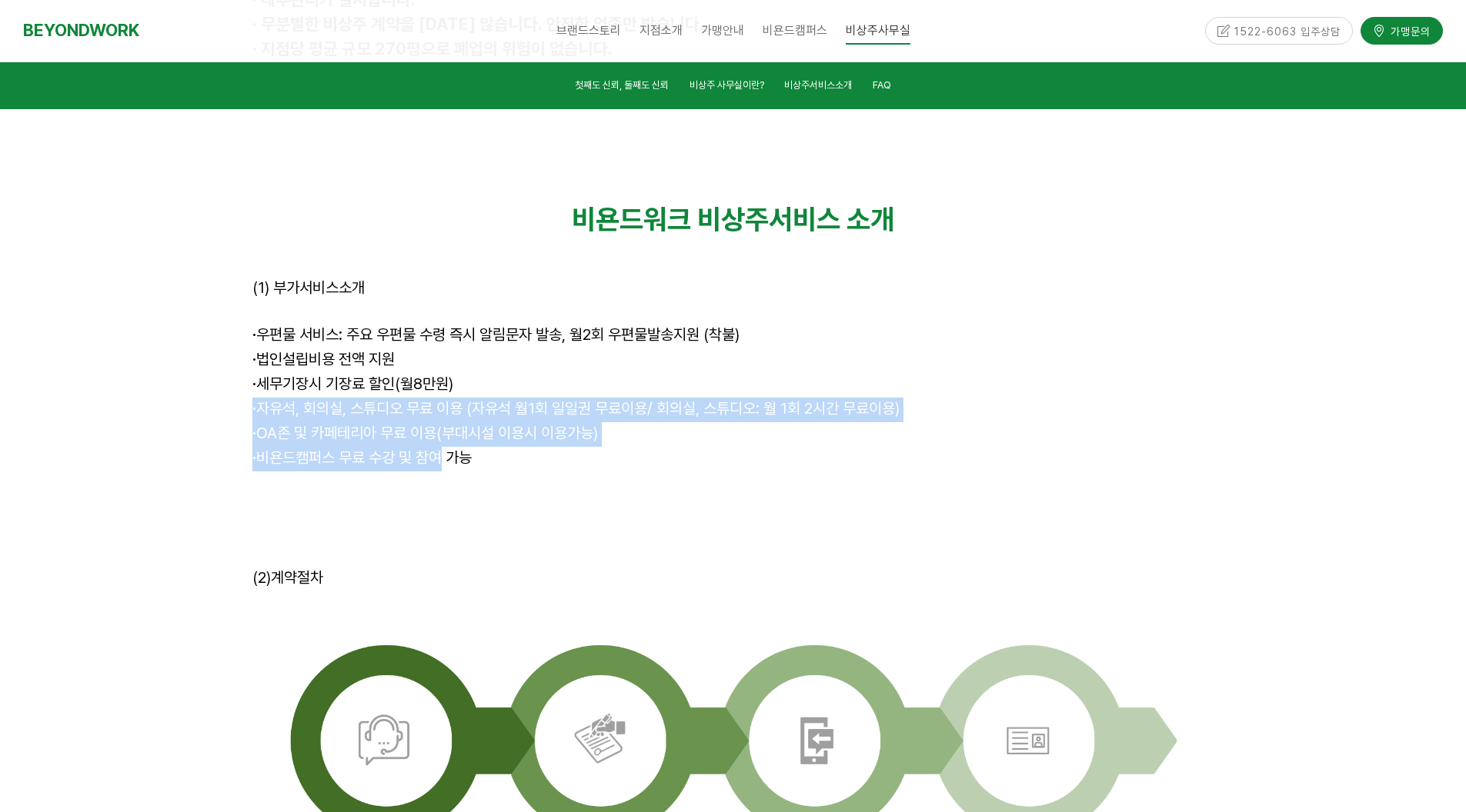
drag, startPoint x: 437, startPoint y: 366, endPoint x: 245, endPoint y: 306, distance: 201.2
click at [245, 306] on div "비욘드워크 비상주서비스 소개 (1) 부가서비스소개 · 우편물 서비스: 주요 우편물 수령 즉시 알림문자 발송, 월2회 우편물발송지원 (착불) ·…" at bounding box center [733, 374] width 985 height 365
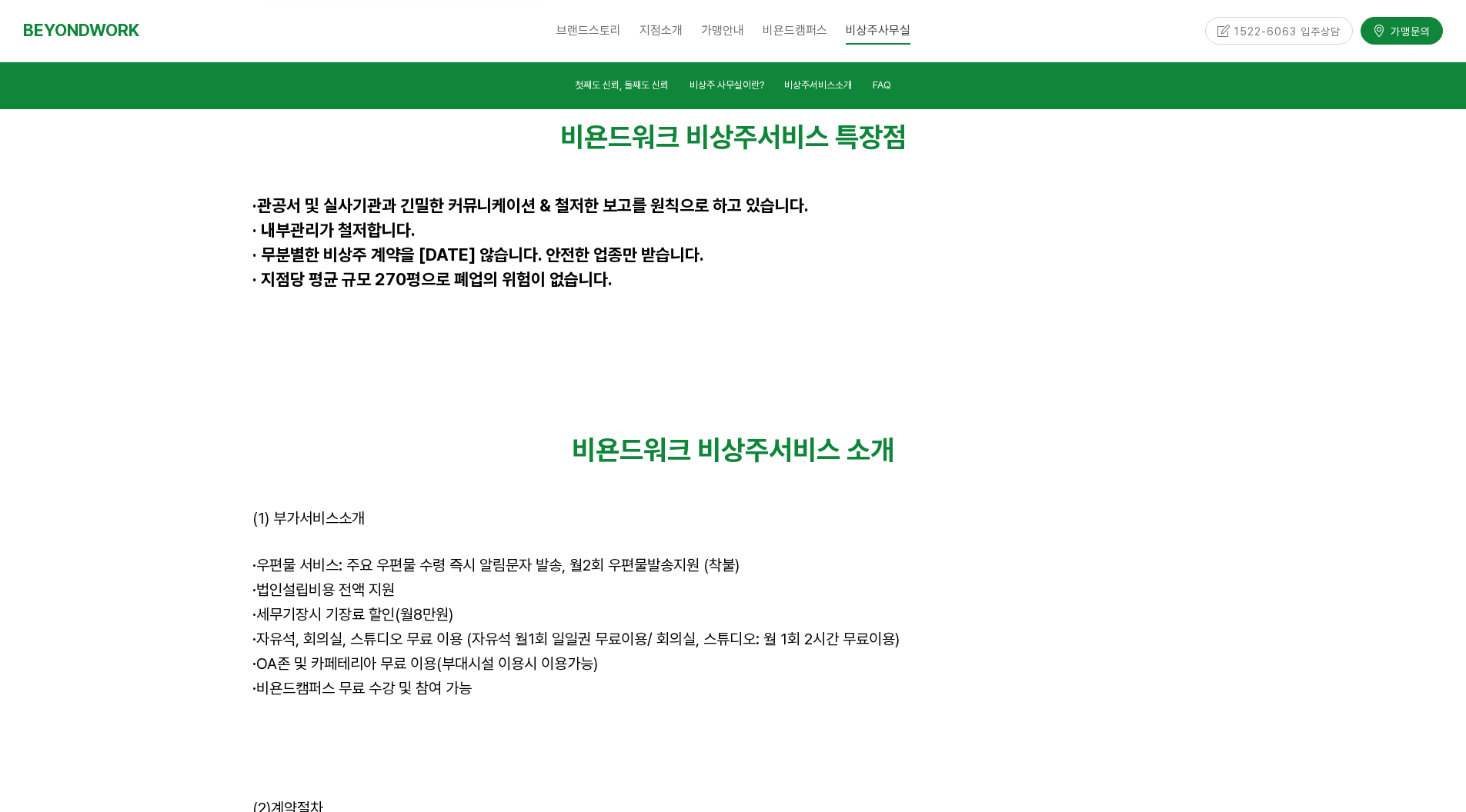
click at [608, 530] on p at bounding box center [733, 542] width 962 height 25
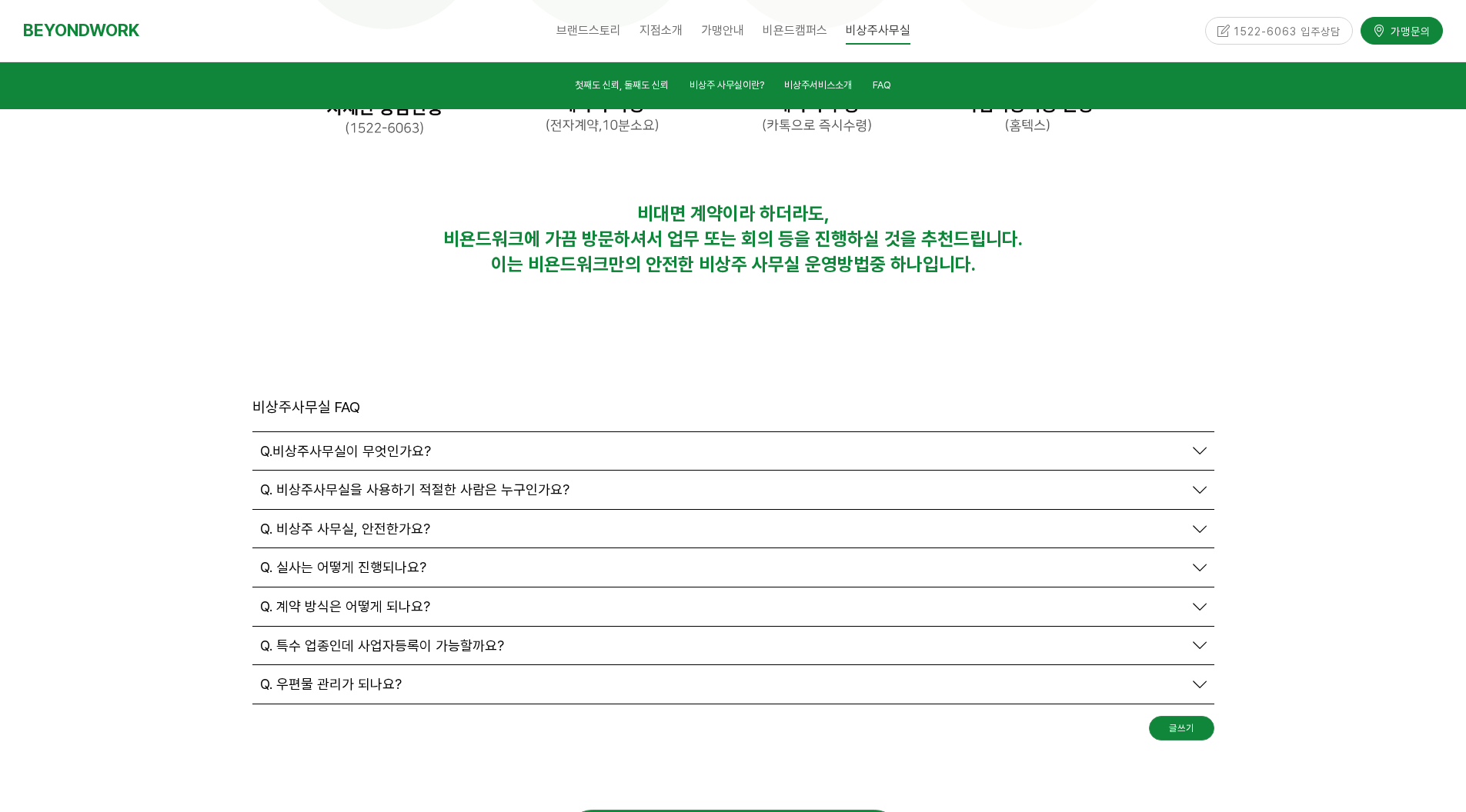
scroll to position [5594, 0]
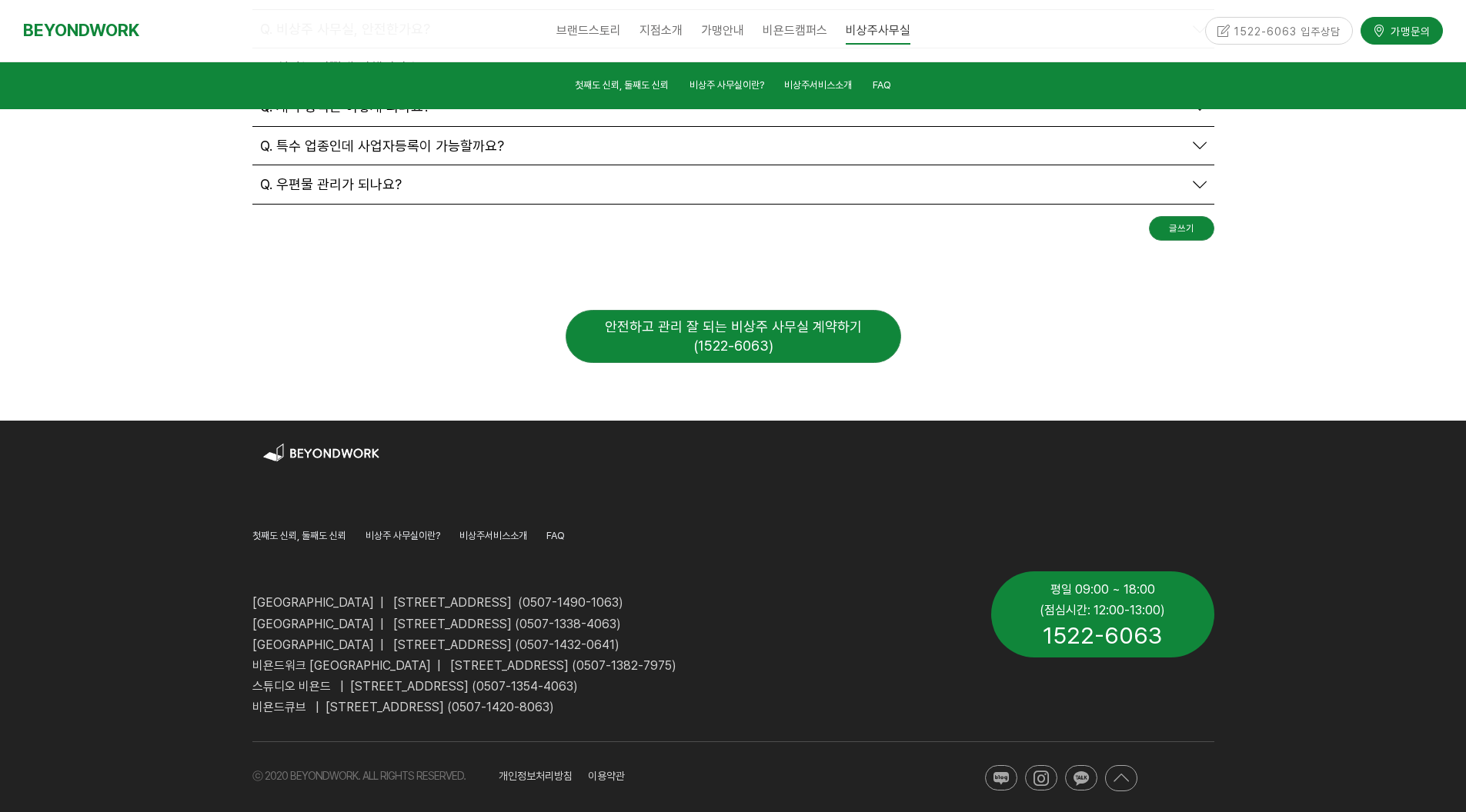
drag, startPoint x: 368, startPoint y: 560, endPoint x: 794, endPoint y: 564, distance: 426.0
click at [677, 658] on span "비욘드워크 [GEOGRAPHIC_DATA] | [STREET_ADDRESS] (0507-1382-7975)" at bounding box center [464, 665] width 424 height 14
click at [782, 697] on p "비욘드큐브 | [STREET_ADDRESS] (0507-1420-8063)" at bounding box center [610, 707] width 716 height 20
drag, startPoint x: 766, startPoint y: 603, endPoint x: 387, endPoint y: 618, distance: 379.3
click at [387, 618] on div "비욘드워크 안양역점 | 경기도 안양시 만안구 324번길 14, 2층, 3층, 4층 (0507-1490-1063) 비욘드워크 안양평촌점 | 경기…" at bounding box center [610, 644] width 739 height 169
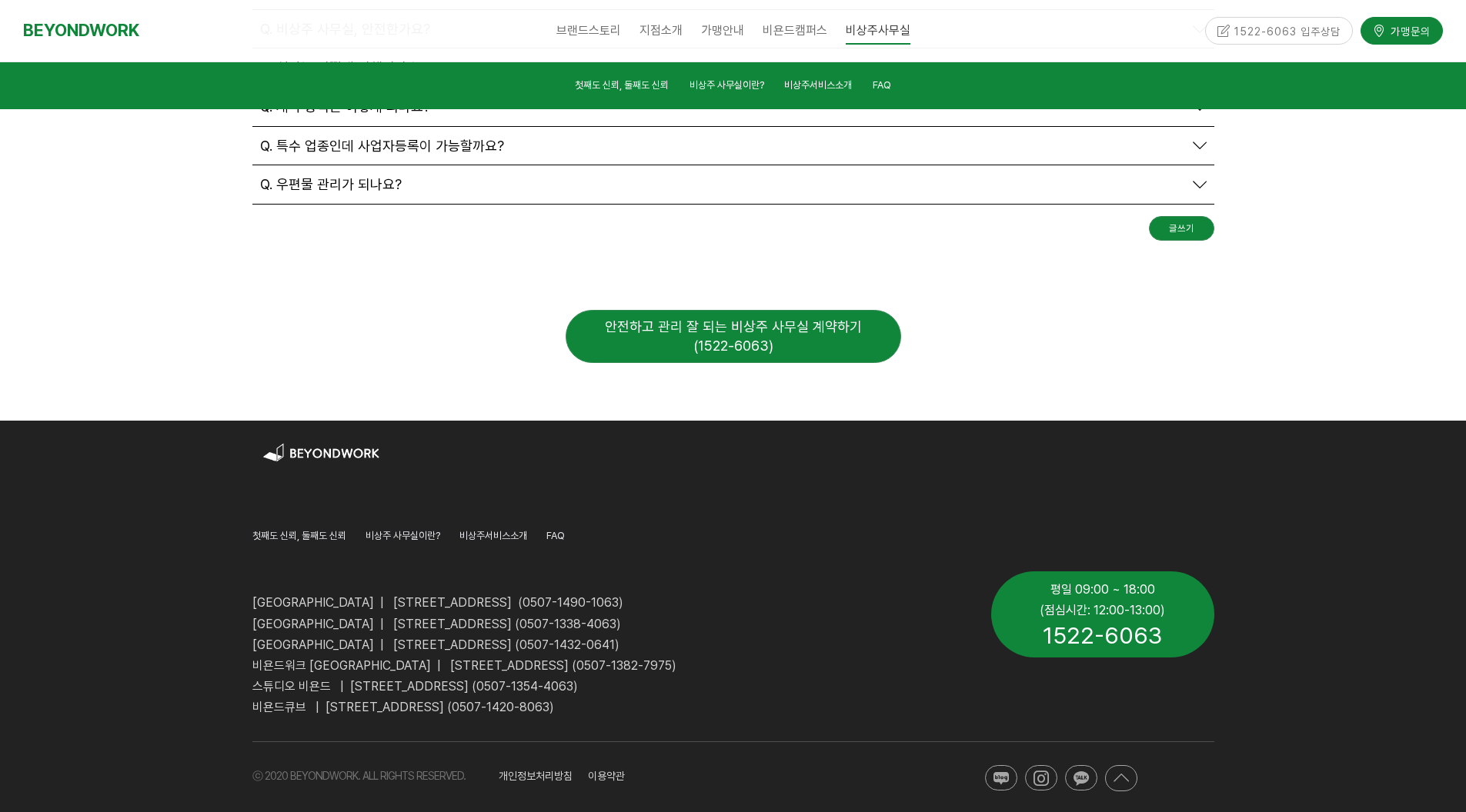
click at [841, 571] on p at bounding box center [610, 582] width 716 height 20
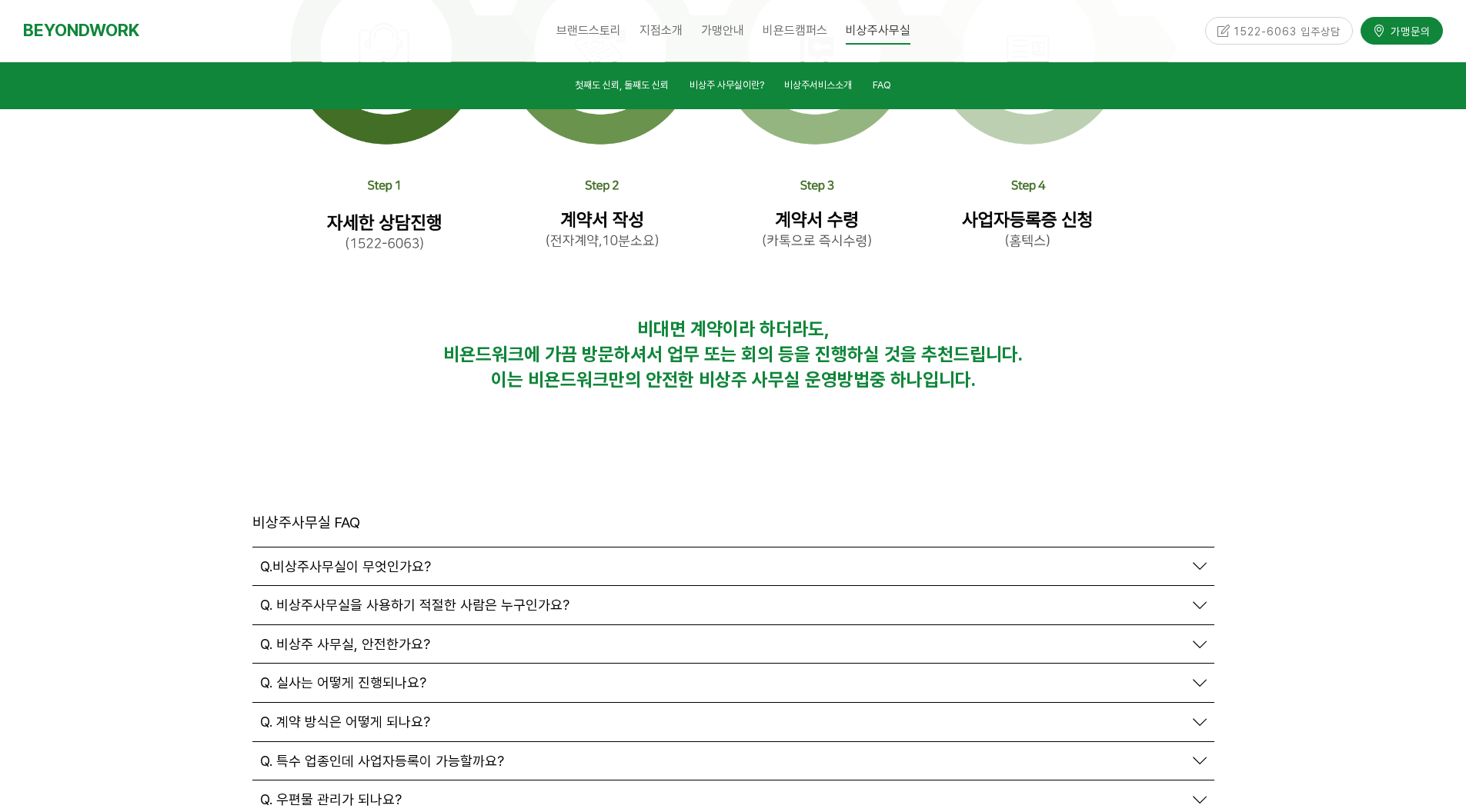
scroll to position [4595, 0]
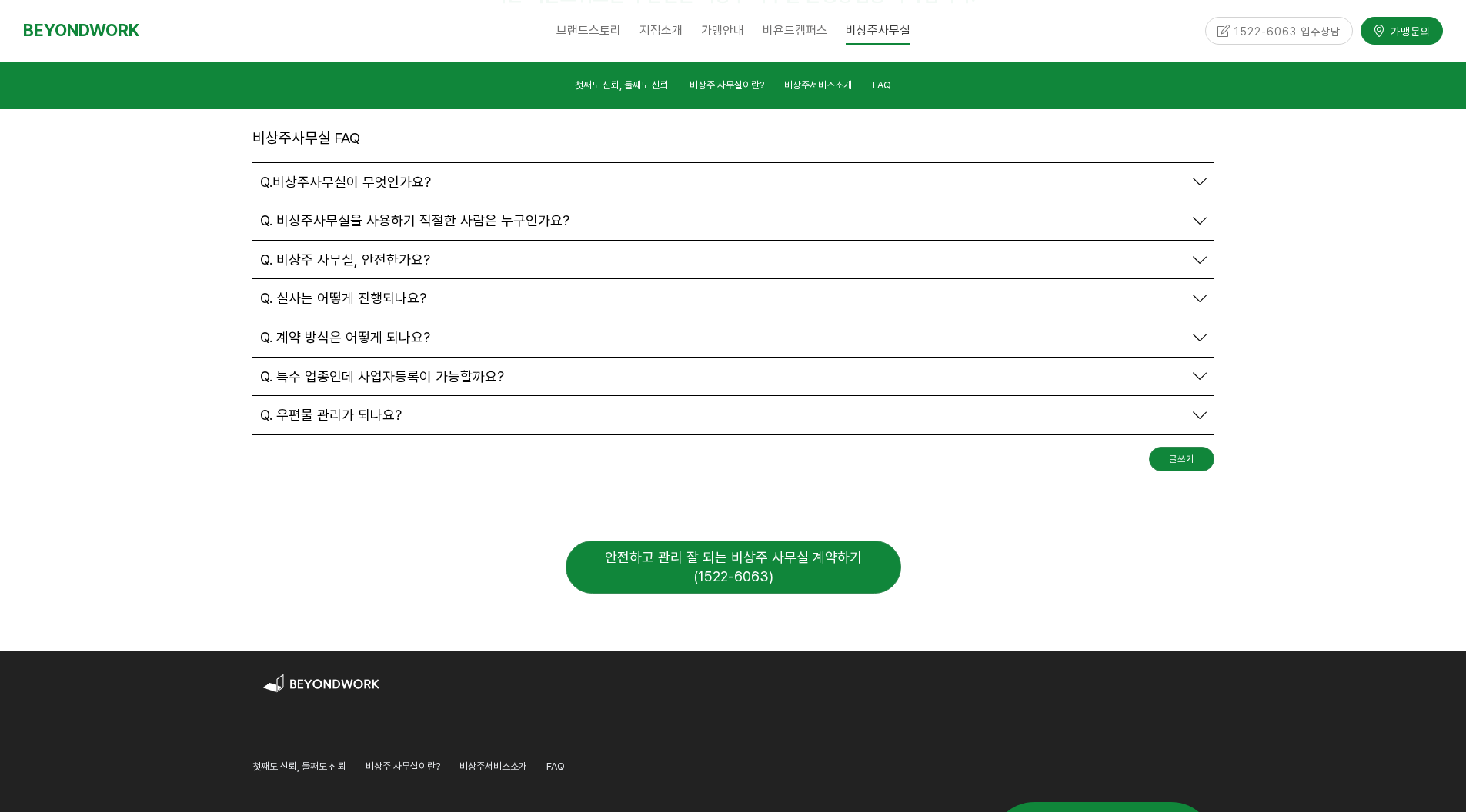
click at [747, 541] on div "안전하고 관리 잘 되는 비상주 사무실 계약하기 (1522-6063)" at bounding box center [733, 567] width 335 height 53
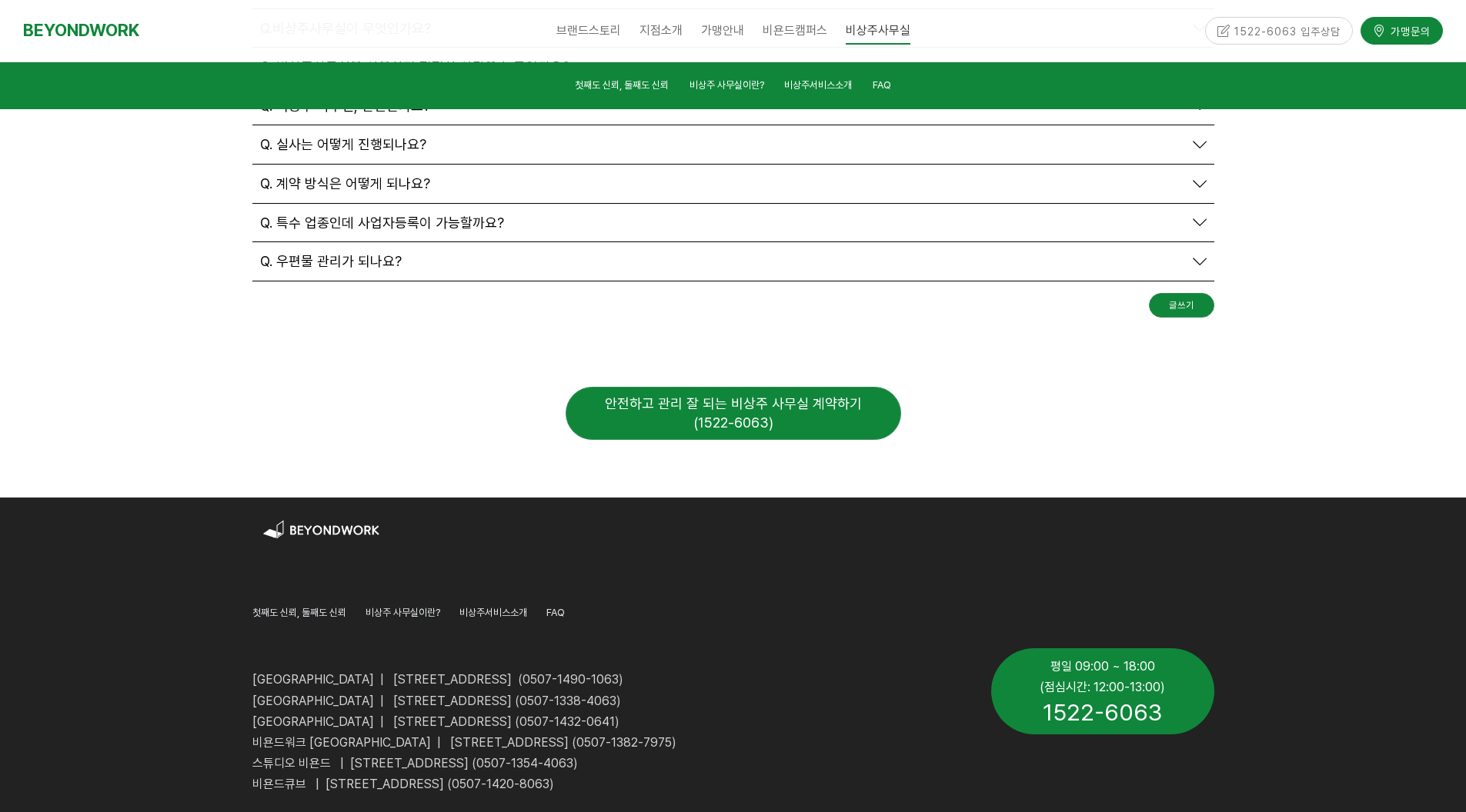
scroll to position [5287, 0]
